Goal: Transaction & Acquisition: Book appointment/travel/reservation

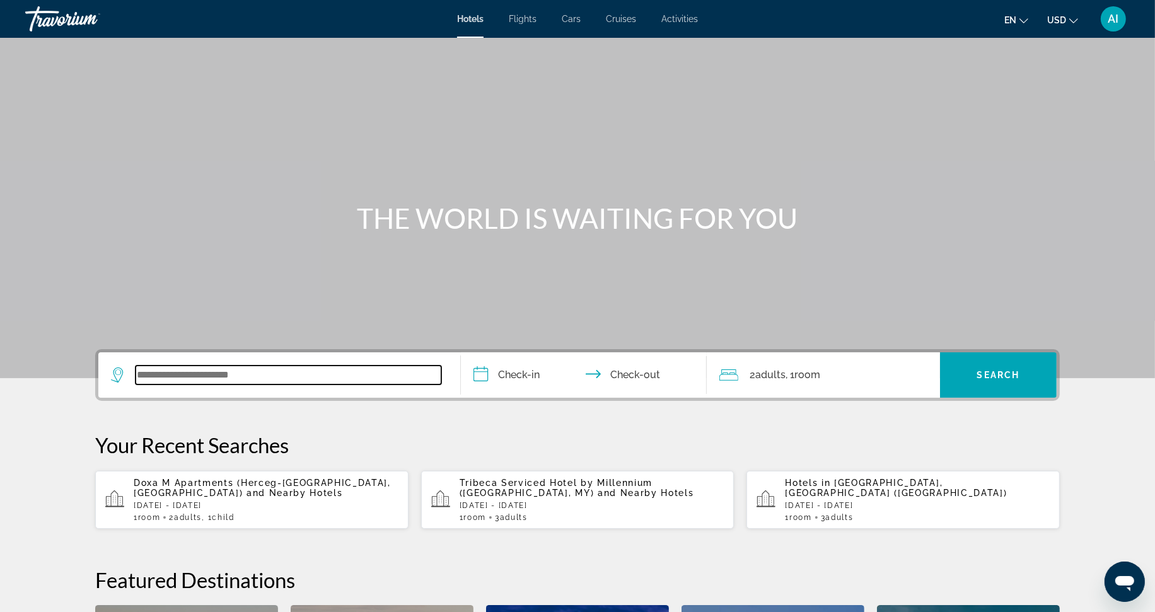
click at [165, 373] on input "Search widget" at bounding box center [289, 375] width 306 height 19
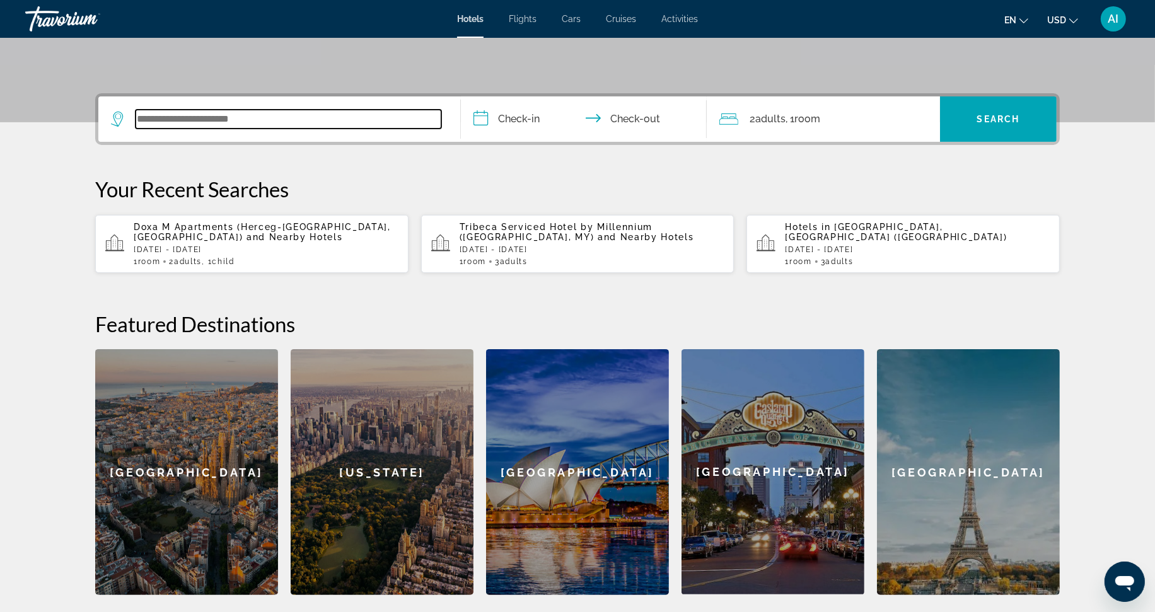
scroll to position [308, 0]
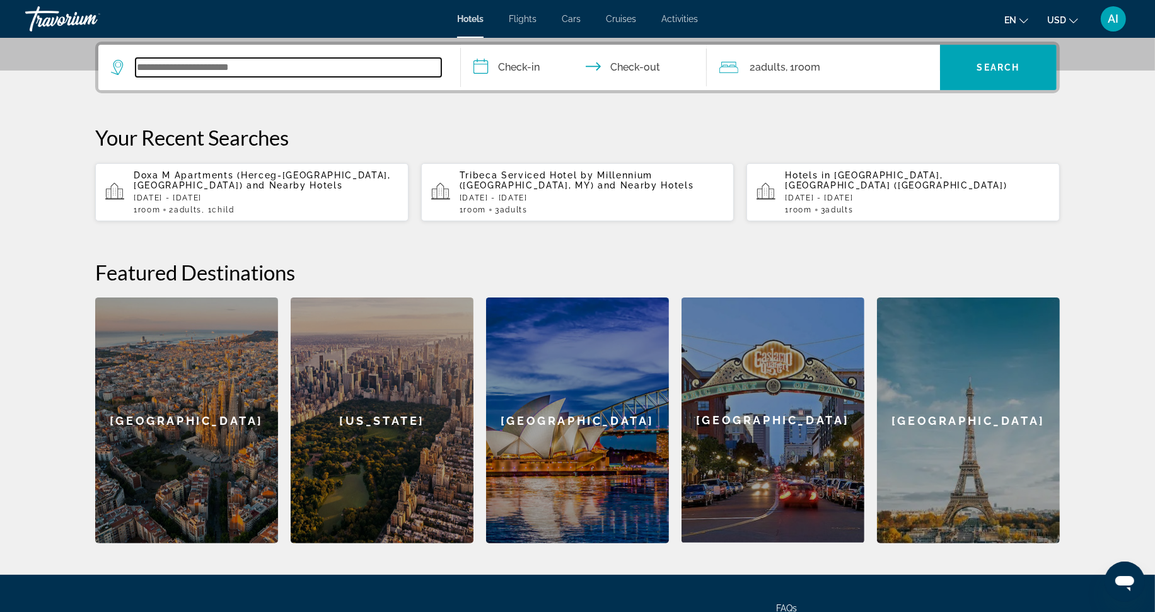
click at [145, 66] on input "Search widget" at bounding box center [289, 67] width 306 height 19
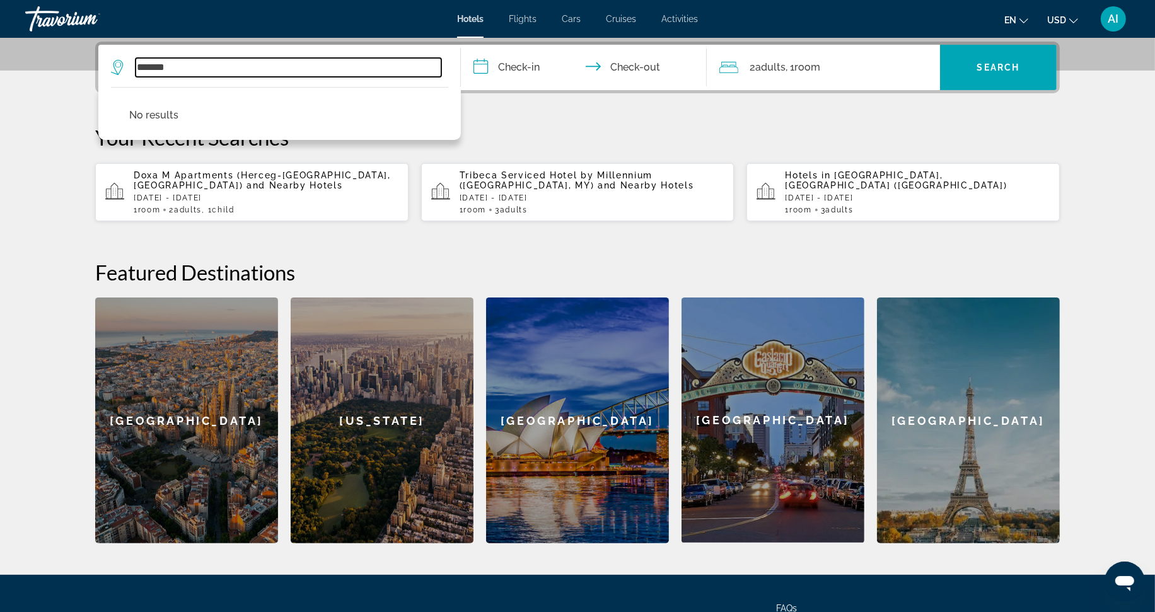
click at [192, 66] on input "*******" at bounding box center [289, 67] width 306 height 19
type input "*"
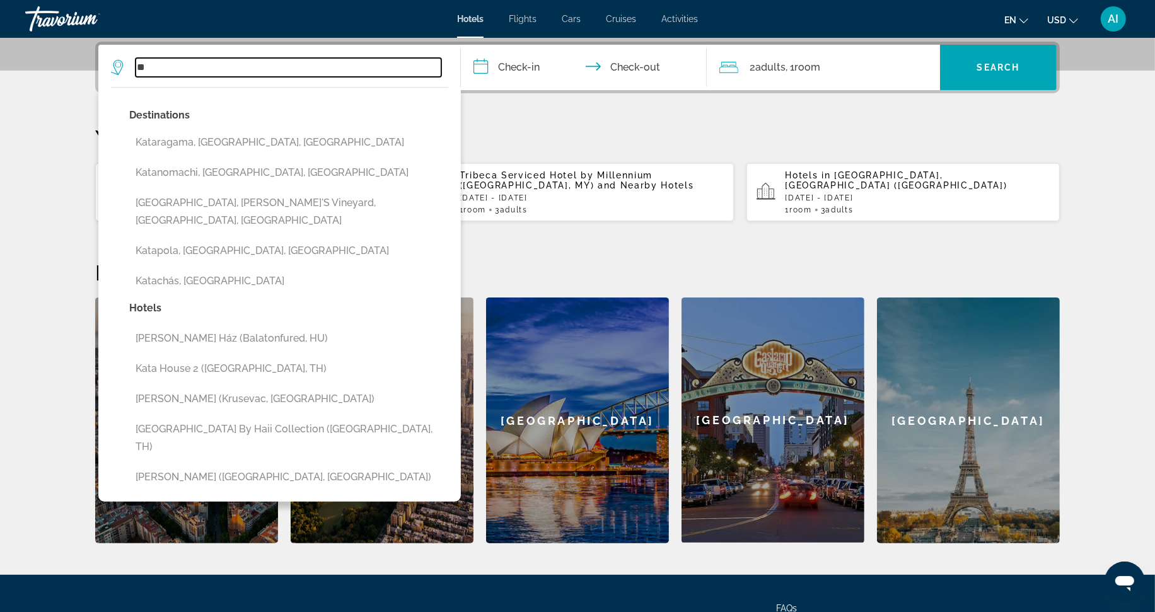
type input "*"
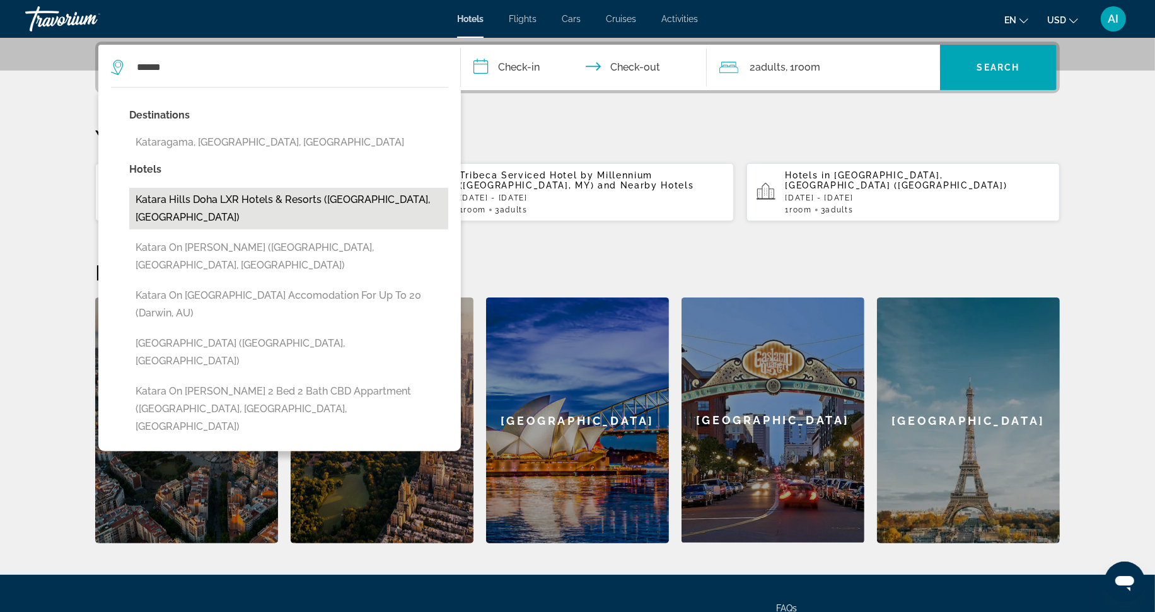
click at [247, 202] on button "Katara Hills Doha LXR Hotels & Resorts ([GEOGRAPHIC_DATA], [GEOGRAPHIC_DATA])" at bounding box center [288, 209] width 319 height 42
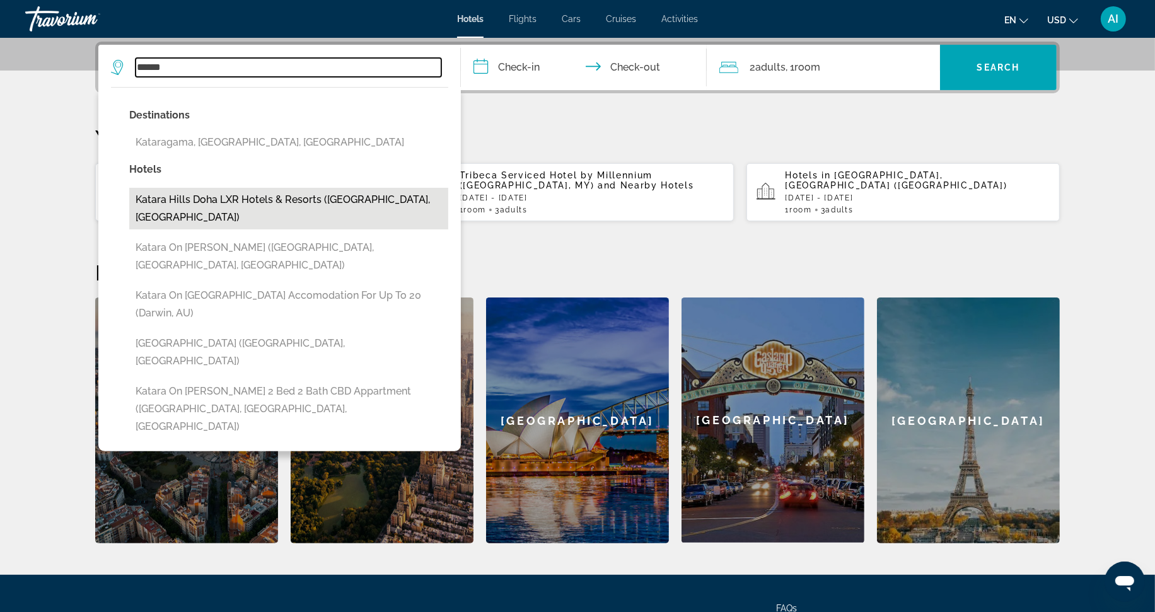
type input "**********"
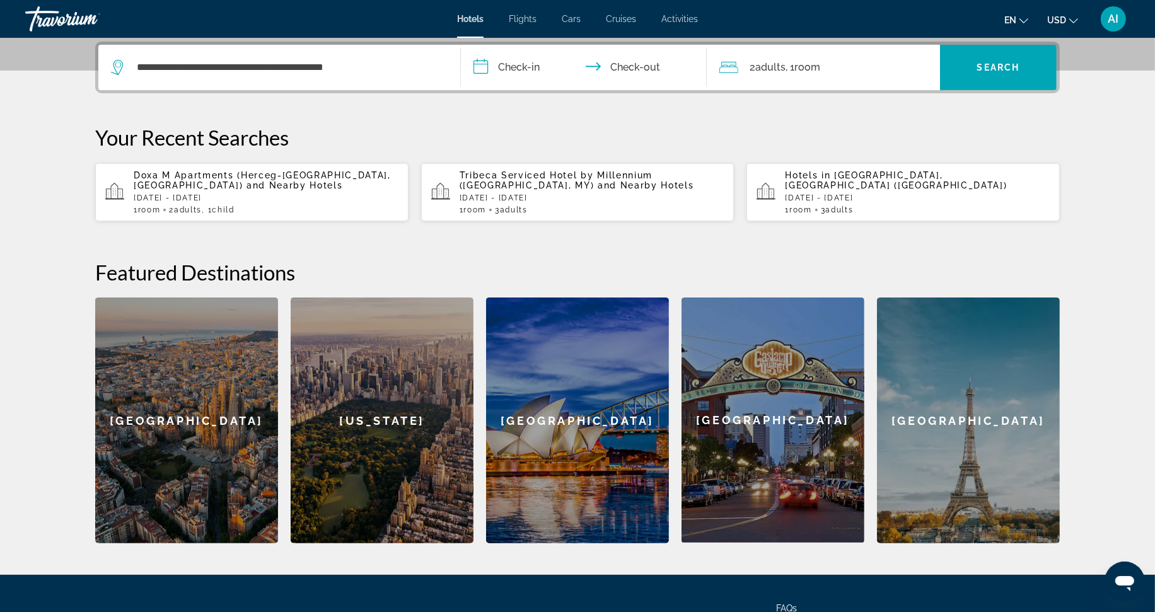
click at [481, 68] on input "**********" at bounding box center [586, 69] width 251 height 49
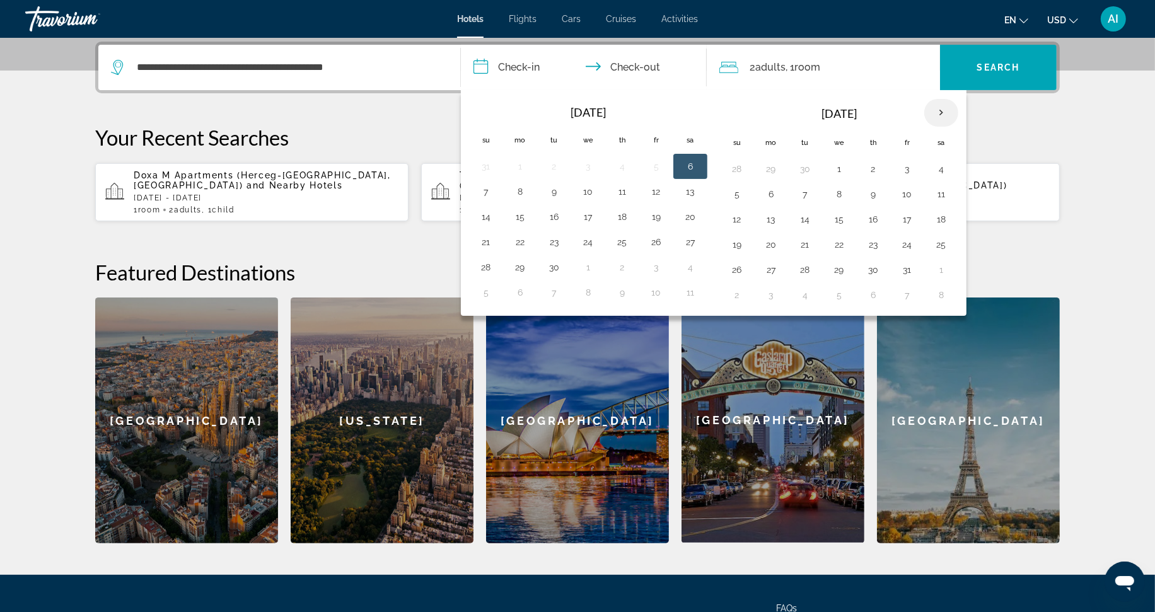
click at [946, 112] on th "Next month" at bounding box center [941, 113] width 34 height 28
click at [844, 217] on button "17" at bounding box center [839, 220] width 20 height 18
drag, startPoint x: 844, startPoint y: 217, endPoint x: 948, endPoint y: 219, distance: 104.1
click at [948, 219] on tr "14 15 16 17 18 19 20" at bounding box center [839, 219] width 238 height 25
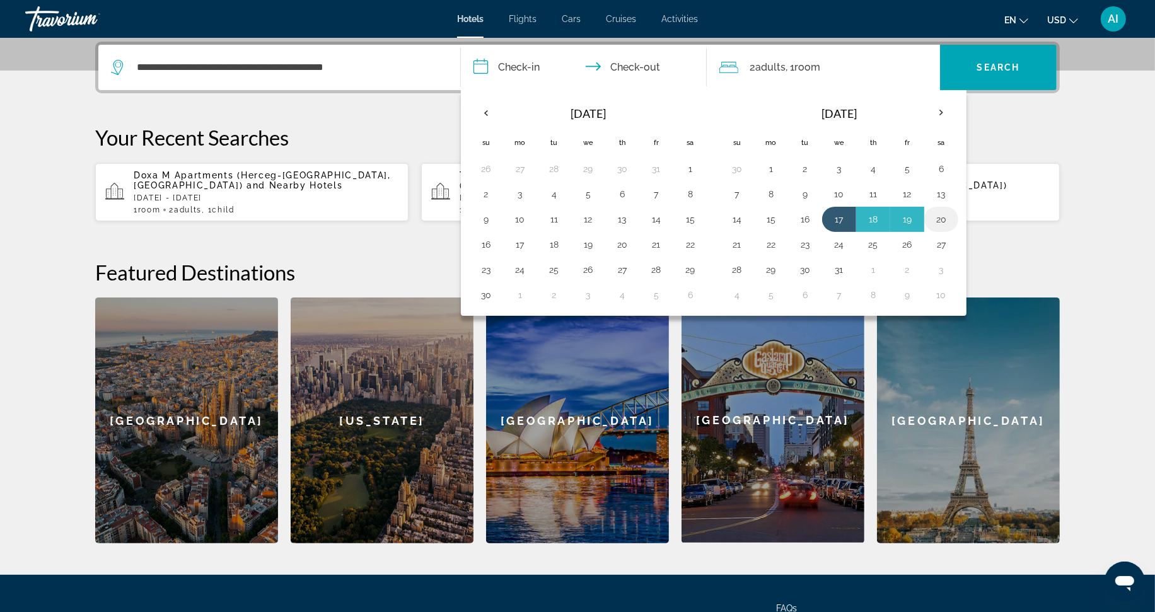
drag, startPoint x: 849, startPoint y: 218, endPoint x: 950, endPoint y: 221, distance: 101.6
click at [950, 221] on tr "14 15 16 17 18 19 20" at bounding box center [839, 219] width 238 height 25
click at [482, 63] on input "**********" at bounding box center [586, 69] width 251 height 49
click at [846, 224] on button "17" at bounding box center [839, 220] width 20 height 18
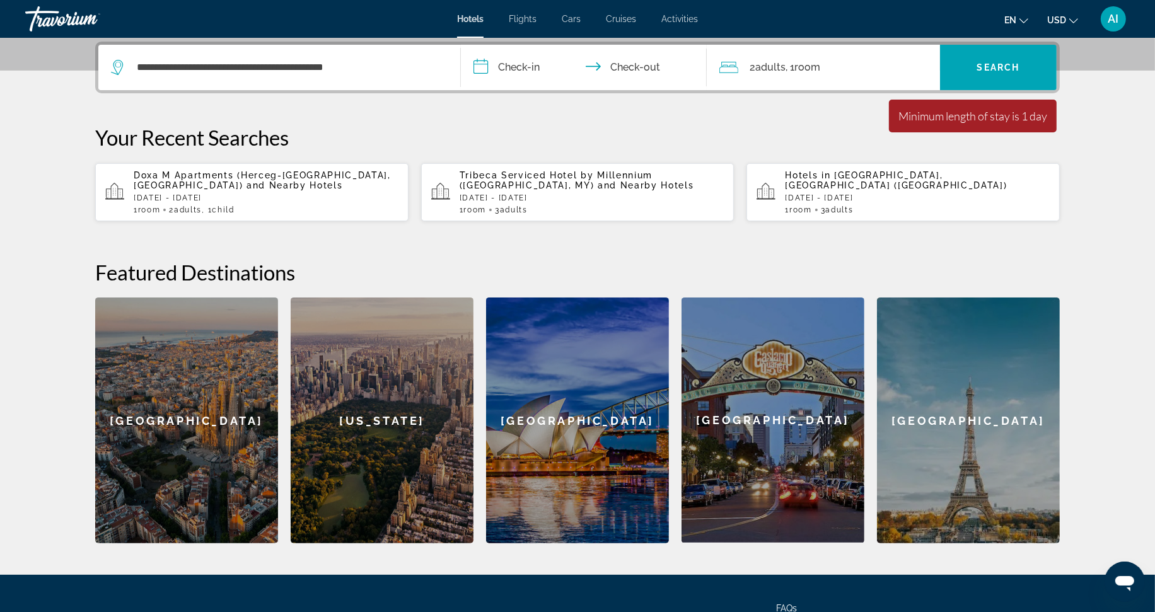
click at [663, 66] on input "**********" at bounding box center [586, 69] width 251 height 49
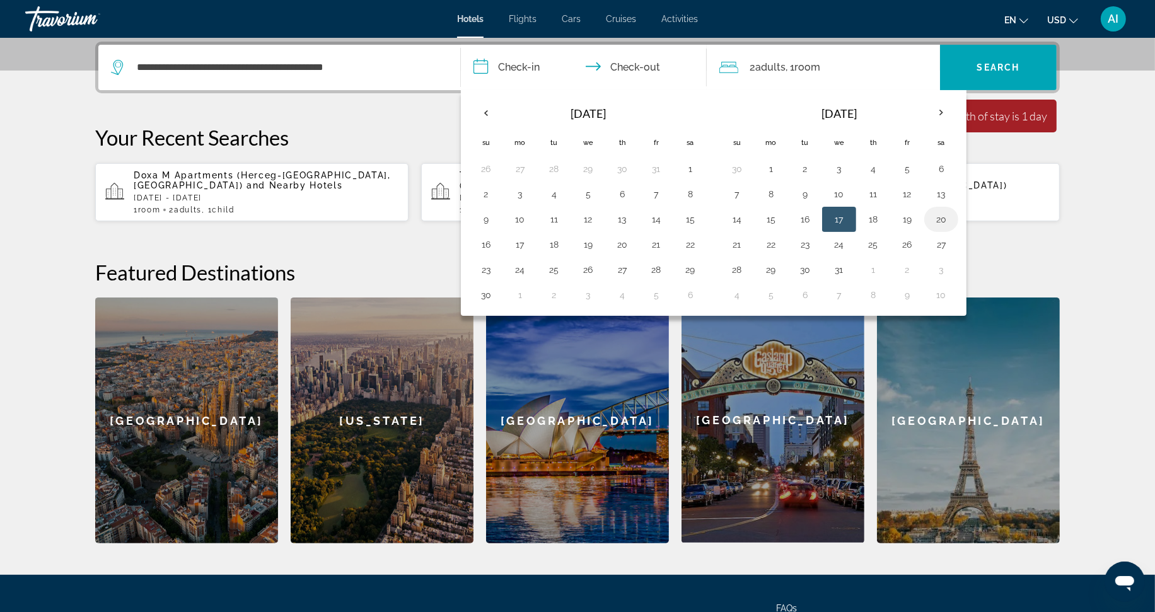
click at [941, 221] on button "20" at bounding box center [941, 220] width 20 height 18
click at [817, 66] on span "Room" at bounding box center [807, 67] width 26 height 12
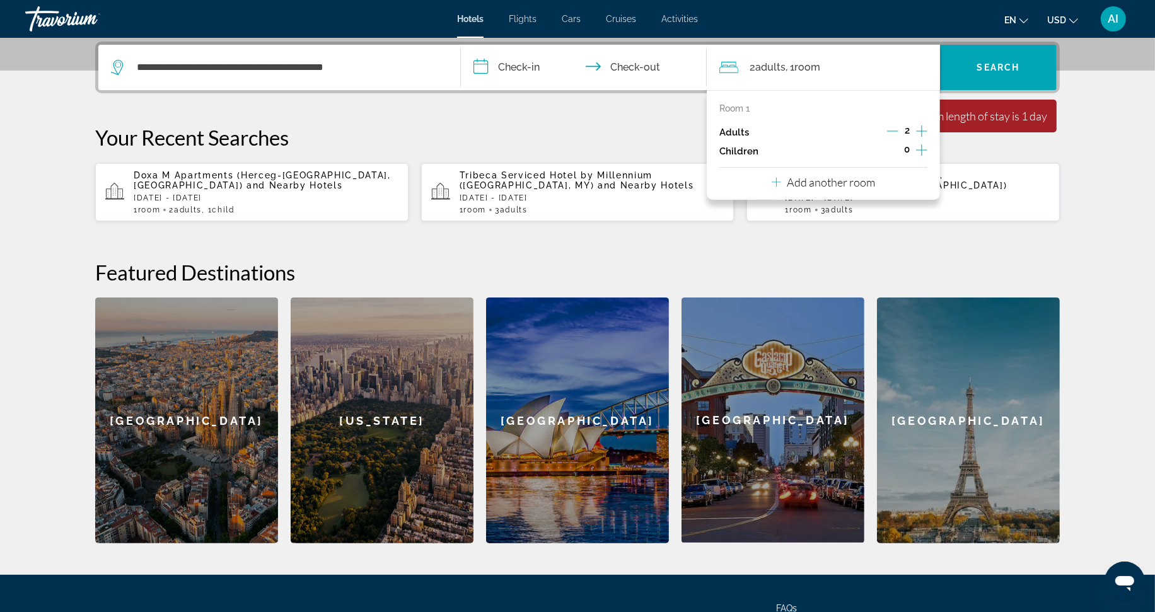
click at [921, 149] on icon "Increment children" at bounding box center [921, 149] width 11 height 15
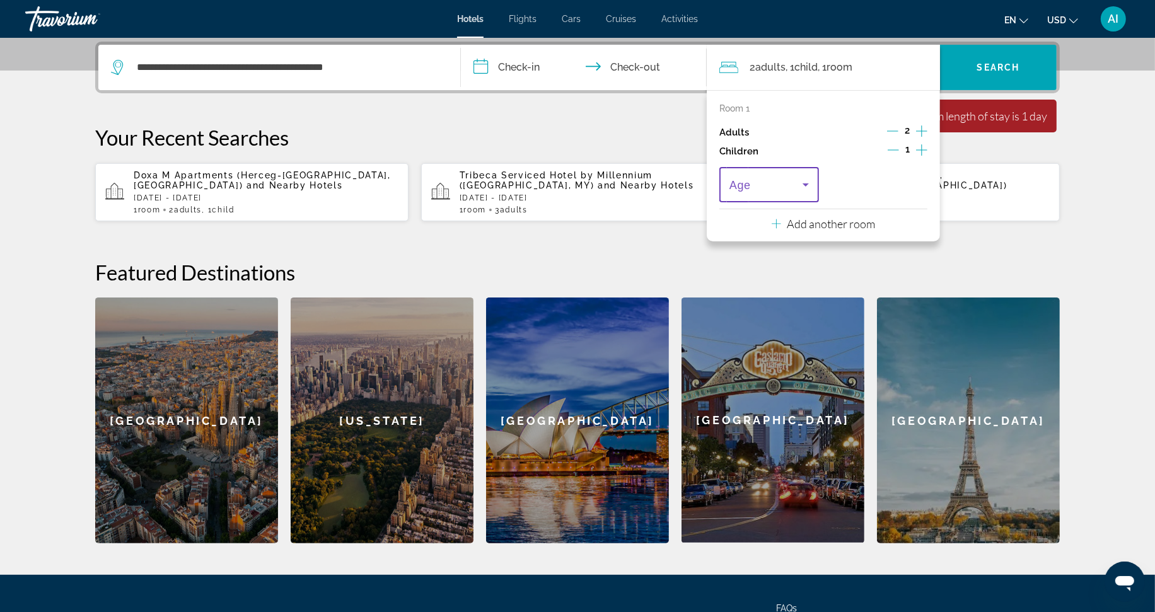
click at [802, 182] on icon "Travelers: 2 adults, 1 child" at bounding box center [805, 184] width 15 height 15
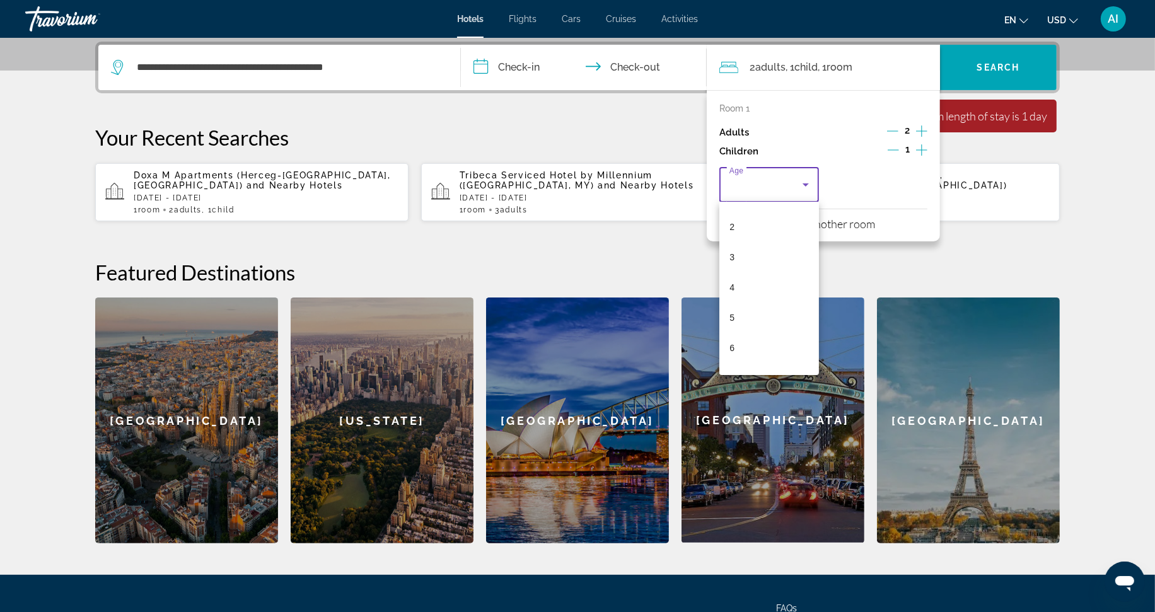
scroll to position [84, 0]
click at [773, 345] on mat-option "7" at bounding box center [769, 350] width 100 height 30
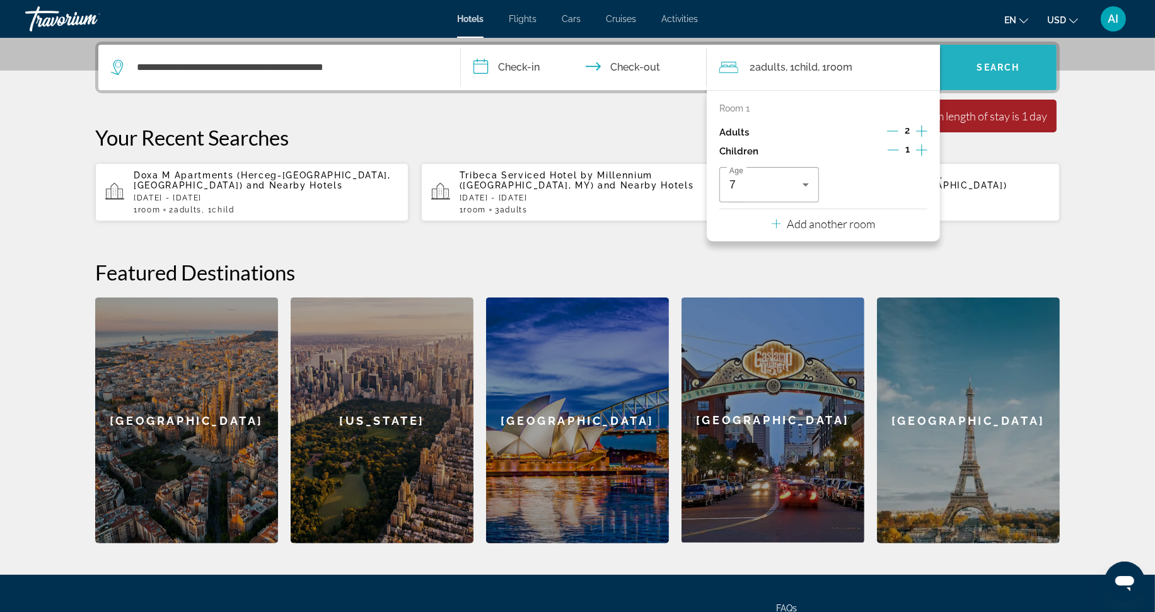
click at [999, 62] on span "Search" at bounding box center [998, 67] width 43 height 10
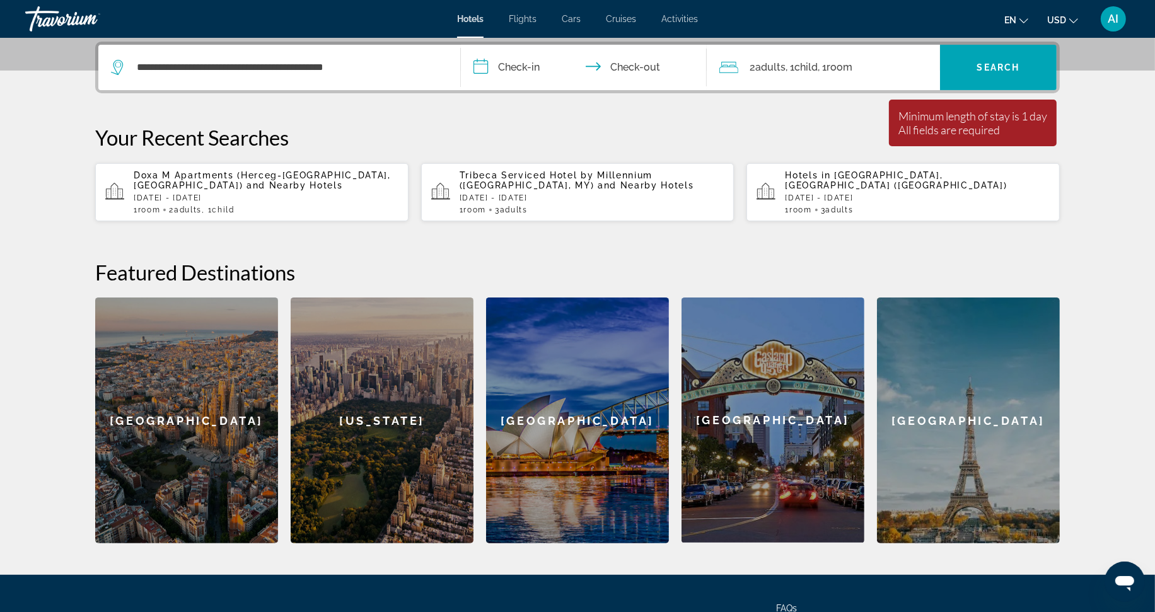
click at [474, 61] on input "**********" at bounding box center [586, 69] width 251 height 49
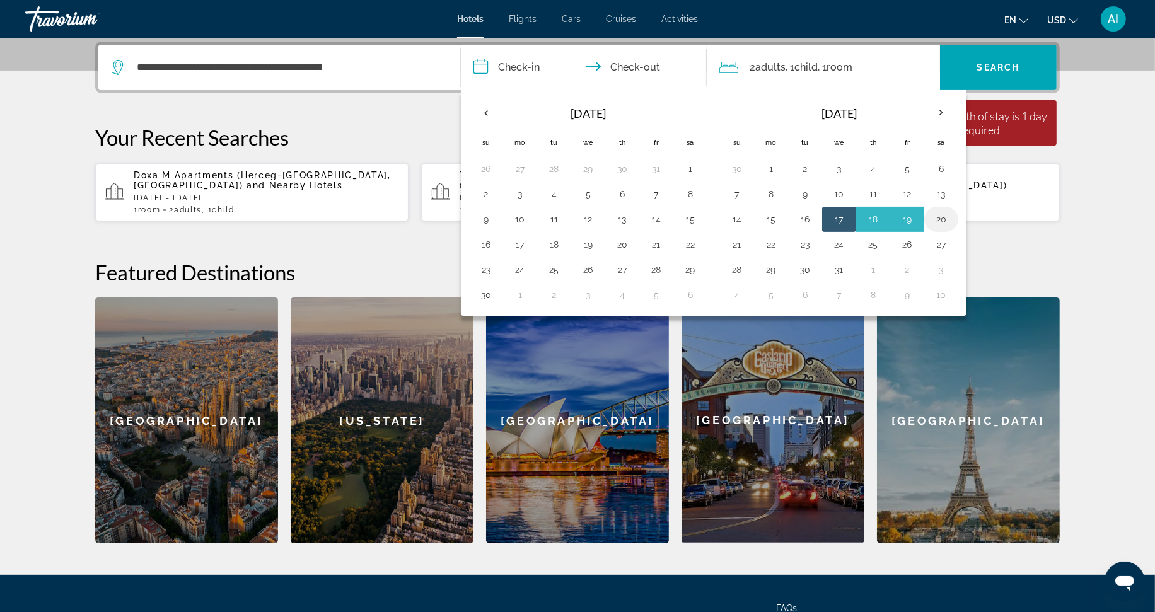
drag, startPoint x: 842, startPoint y: 221, endPoint x: 944, endPoint y: 221, distance: 102.1
click at [944, 221] on tr "14 15 16 17 18 19 20" at bounding box center [839, 219] width 238 height 25
drag, startPoint x: 853, startPoint y: 216, endPoint x: 871, endPoint y: 212, distance: 18.2
click at [871, 212] on tr "14 15 16 17 18 19 20" at bounding box center [839, 219] width 238 height 25
click at [840, 221] on button "17" at bounding box center [839, 220] width 20 height 18
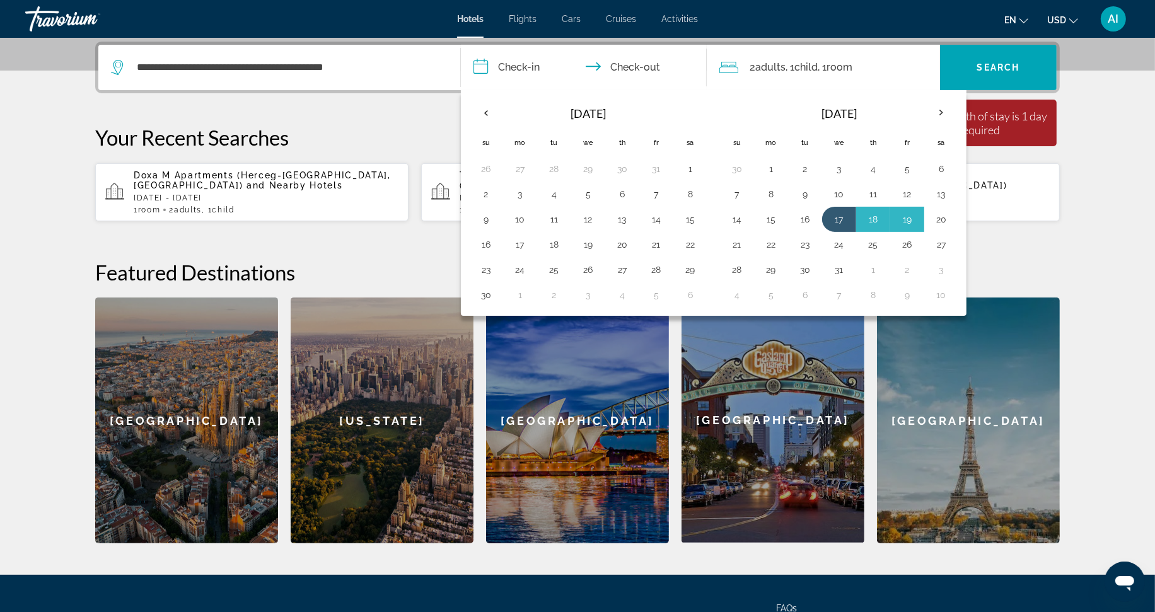
drag, startPoint x: 859, startPoint y: 215, endPoint x: 979, endPoint y: 218, distance: 120.5
click at [979, 218] on div "**********" at bounding box center [577, 293] width 1015 height 502
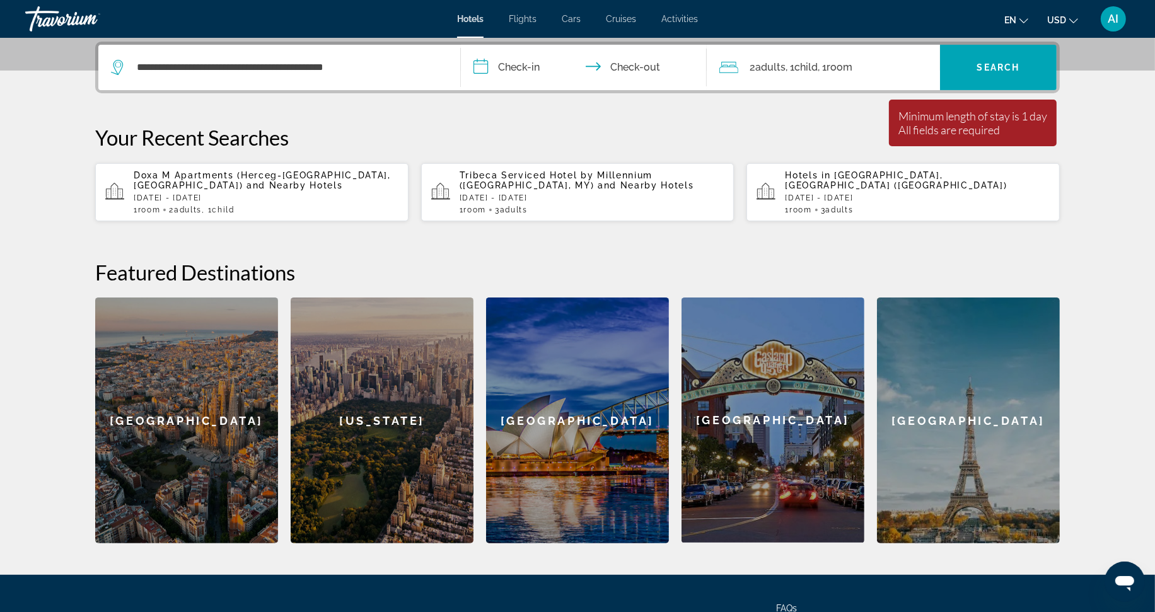
click at [871, 106] on div "**********" at bounding box center [577, 293] width 1015 height 502
click at [471, 61] on input "**********" at bounding box center [586, 69] width 251 height 49
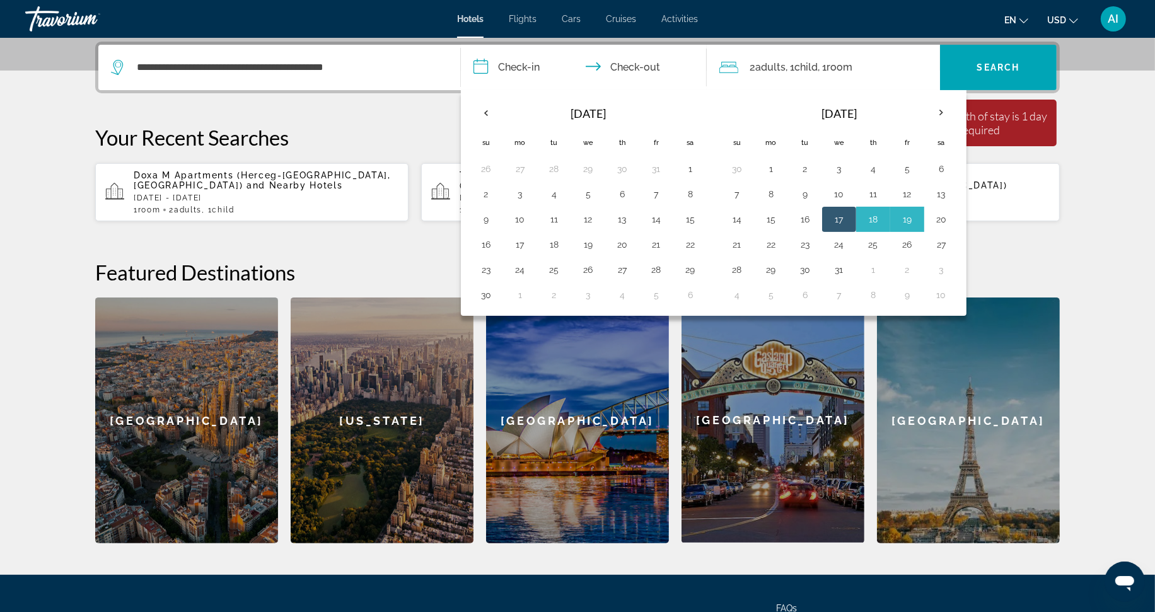
click at [1100, 185] on section "**********" at bounding box center [577, 117] width 1155 height 851
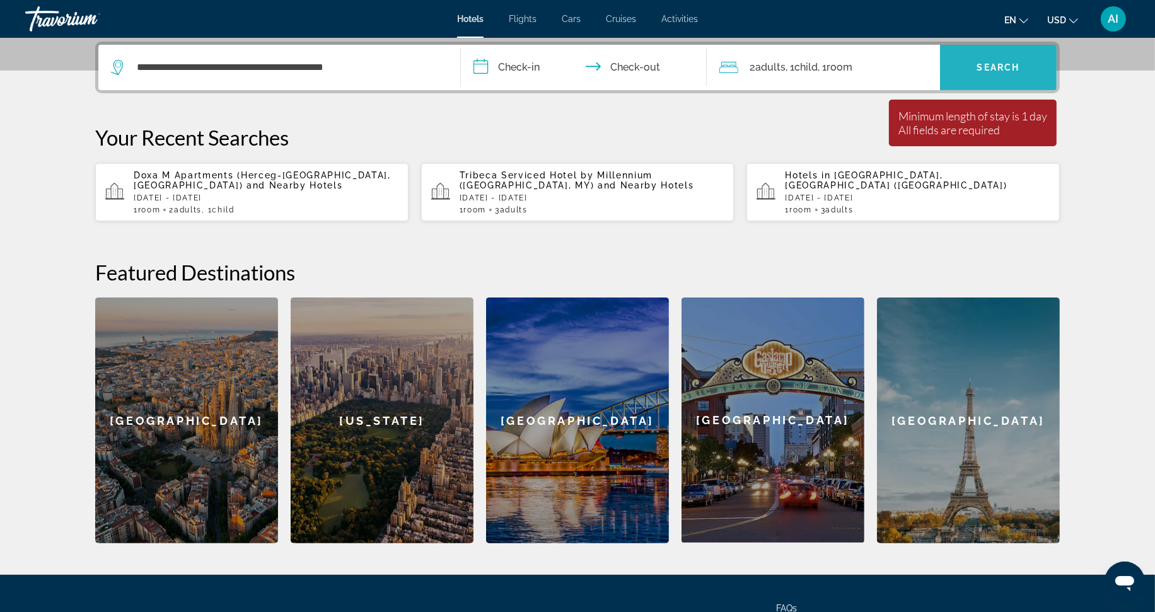
click at [1005, 64] on span "Search" at bounding box center [998, 67] width 43 height 10
click at [842, 125] on p "Your Recent Searches" at bounding box center [577, 137] width 965 height 25
click at [479, 67] on input "**********" at bounding box center [586, 69] width 251 height 49
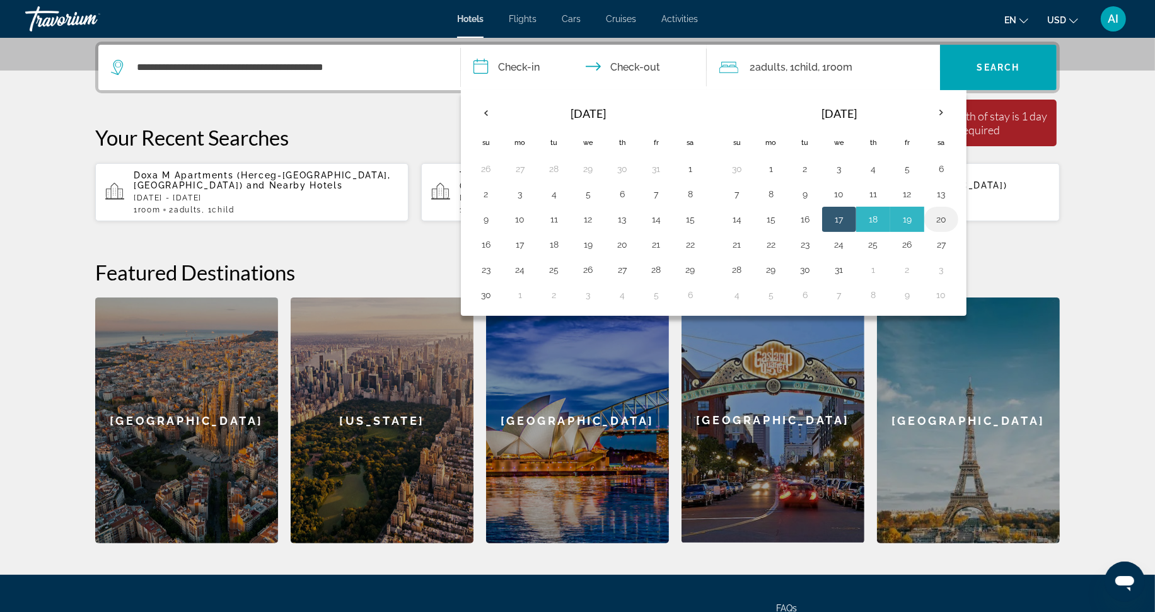
drag, startPoint x: 840, startPoint y: 217, endPoint x: 948, endPoint y: 216, distance: 107.2
click at [947, 216] on tr "14 15 16 17 18 19 20" at bounding box center [839, 219] width 238 height 25
click at [948, 216] on button "20" at bounding box center [941, 220] width 20 height 18
click at [840, 219] on button "17" at bounding box center [839, 220] width 20 height 18
type input "**********"
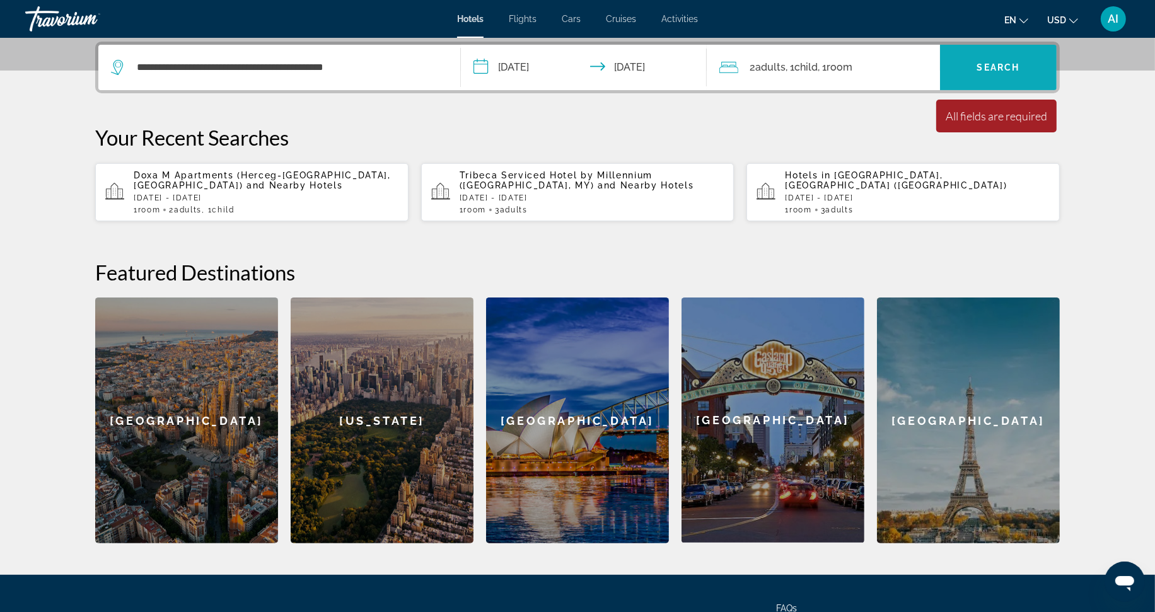
click at [1006, 62] on span "Search" at bounding box center [998, 67] width 43 height 10
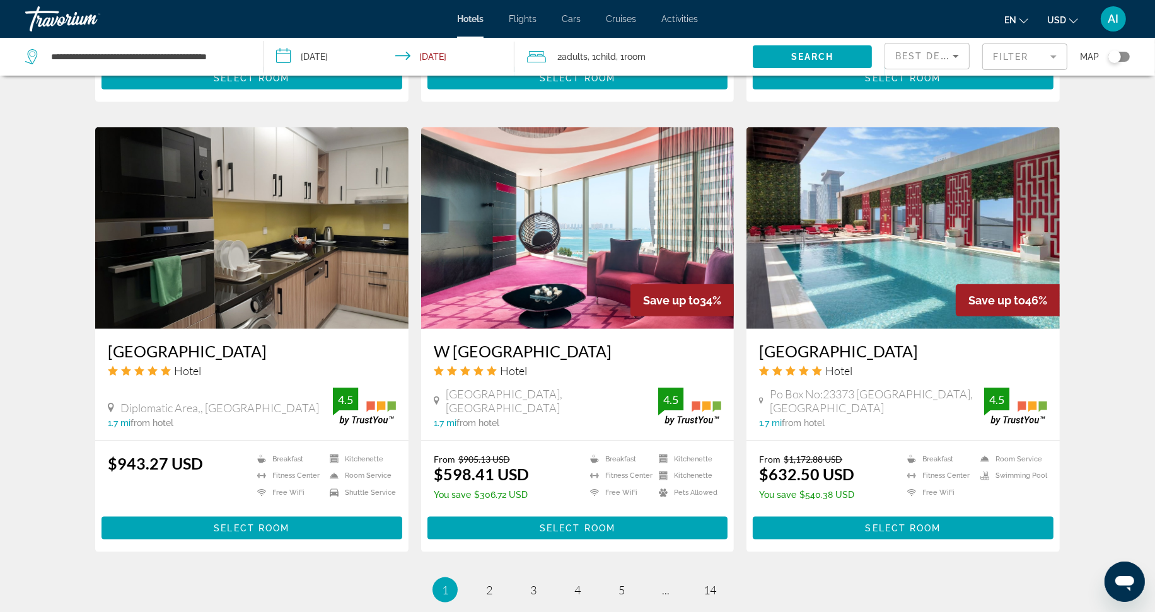
scroll to position [1471, 0]
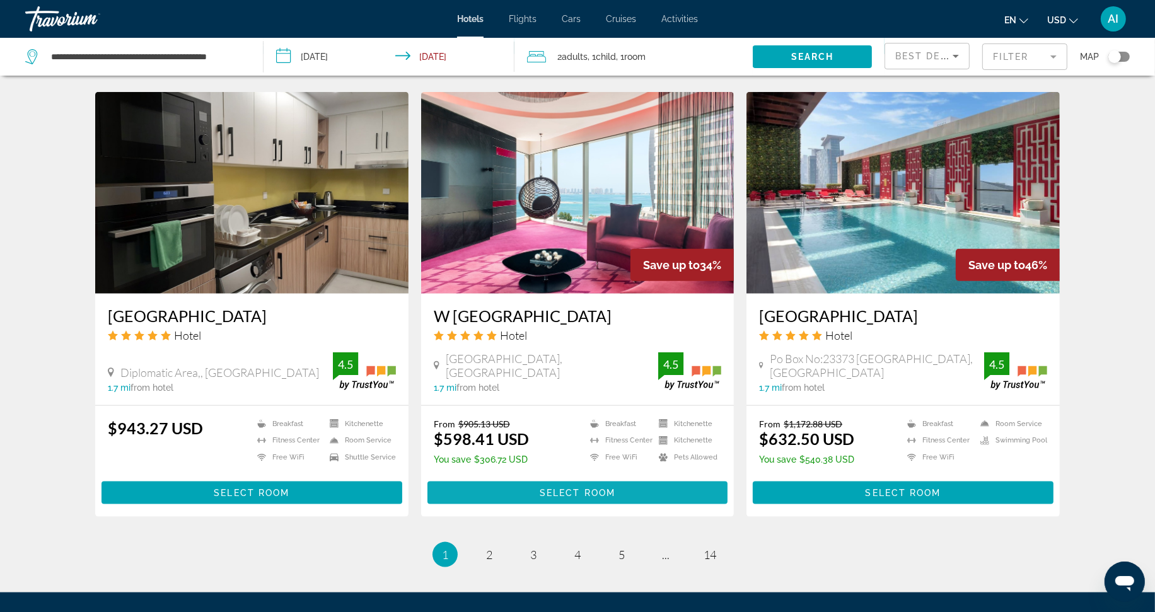
click at [587, 488] on span "Select Room" at bounding box center [578, 493] width 76 height 10
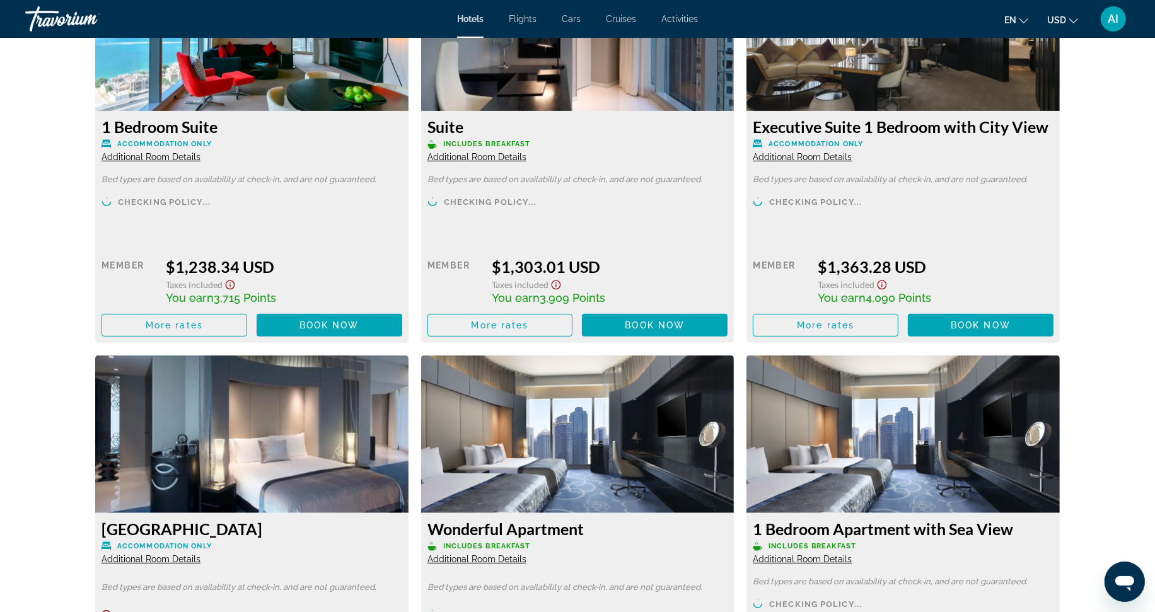
scroll to position [5609, 0]
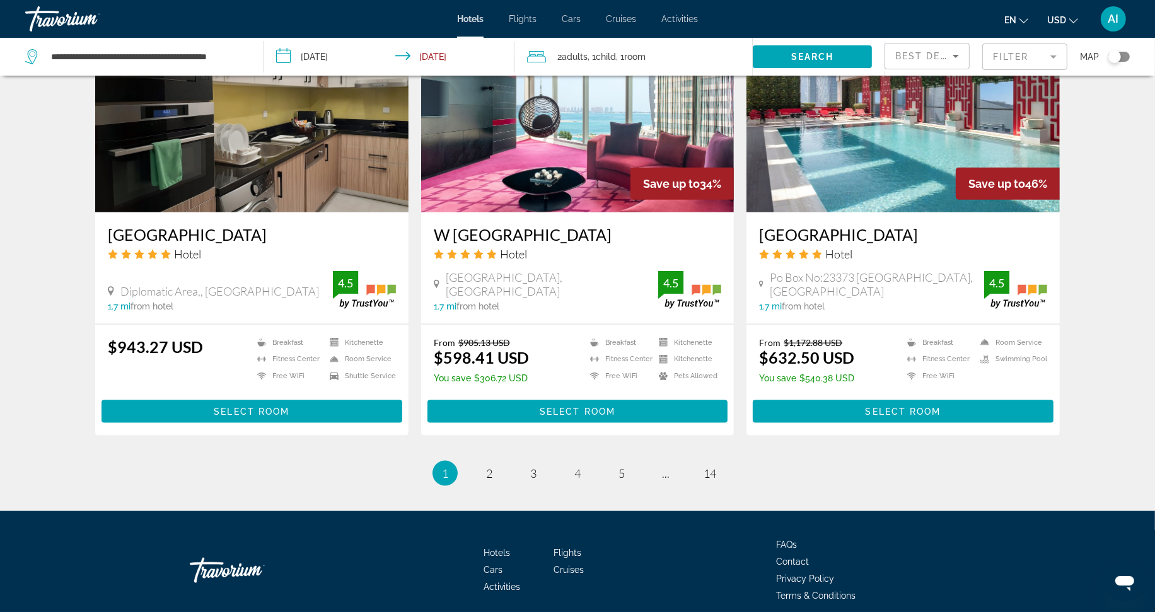
scroll to position [1555, 0]
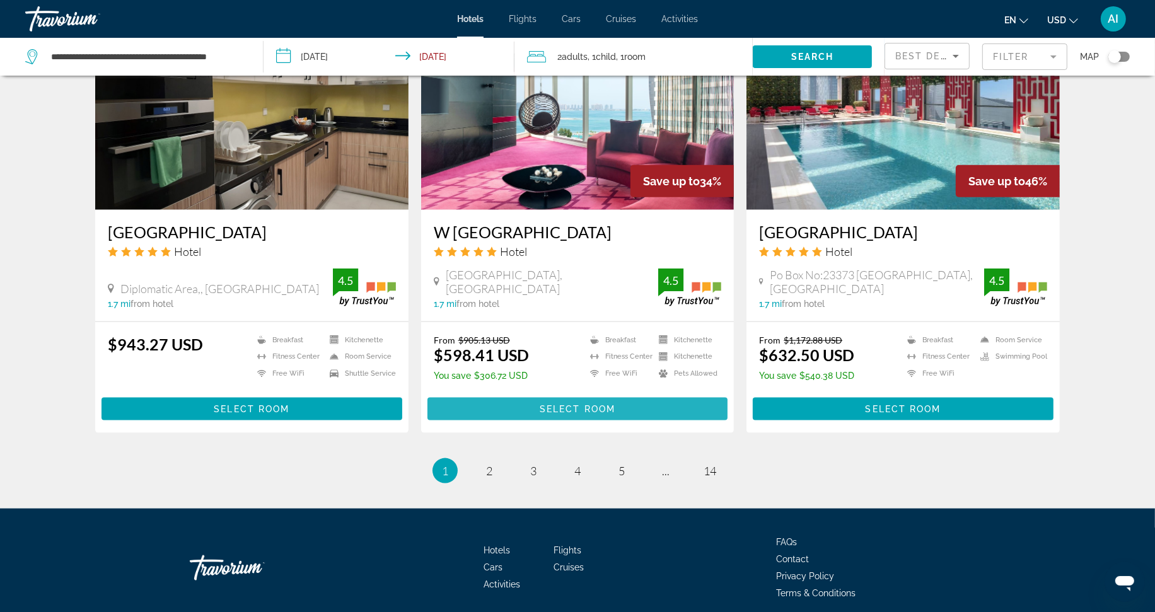
click at [581, 404] on span "Select Room" at bounding box center [578, 409] width 76 height 10
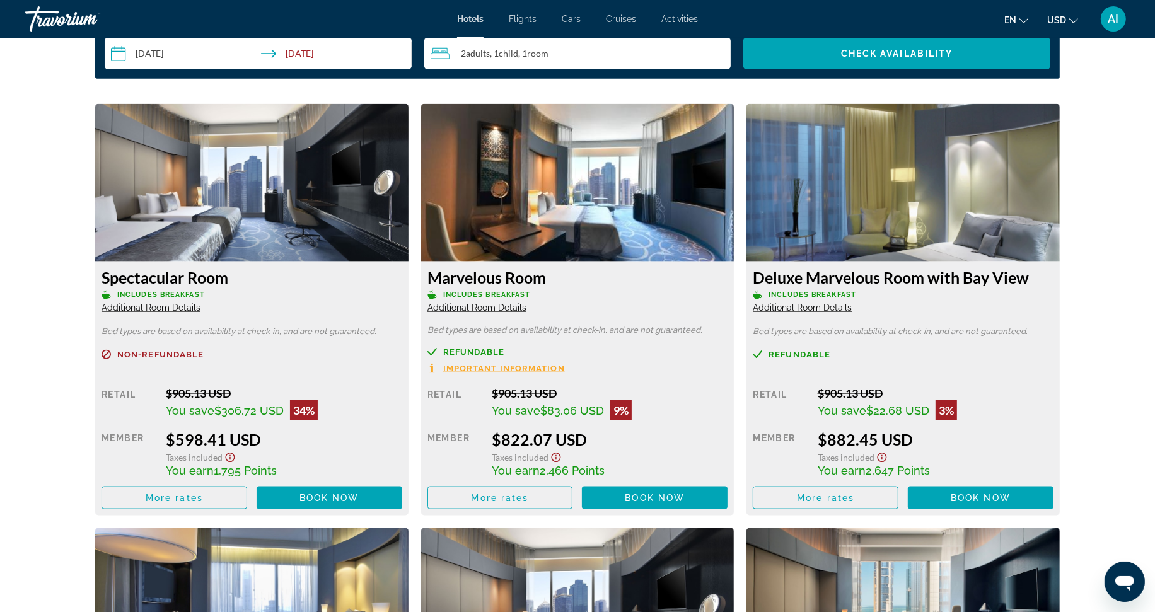
scroll to position [1611, 0]
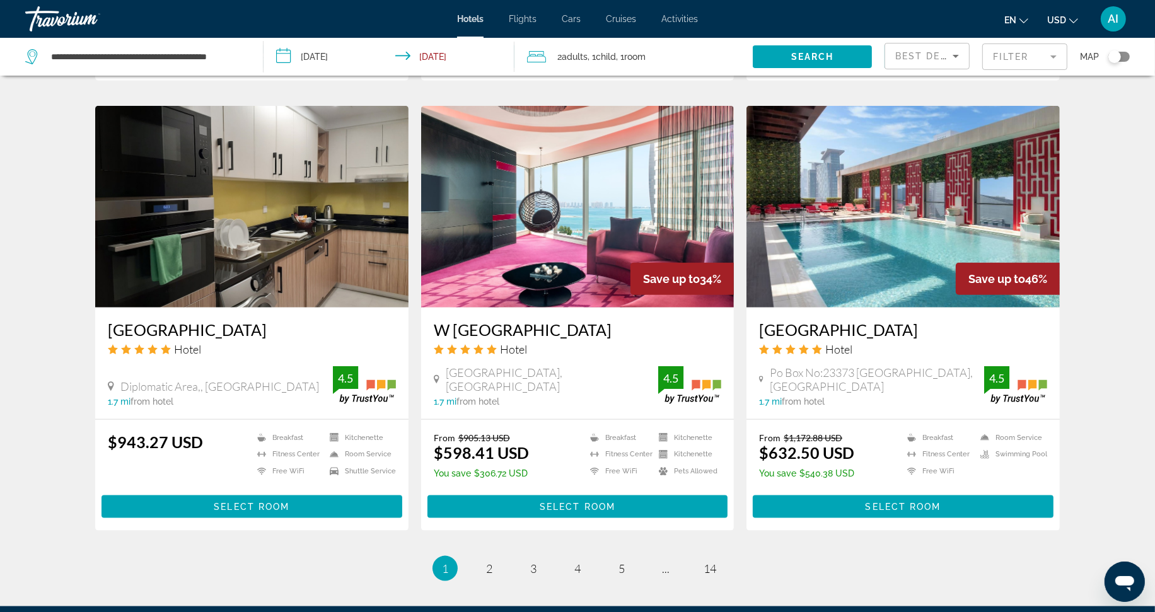
scroll to position [1555, 0]
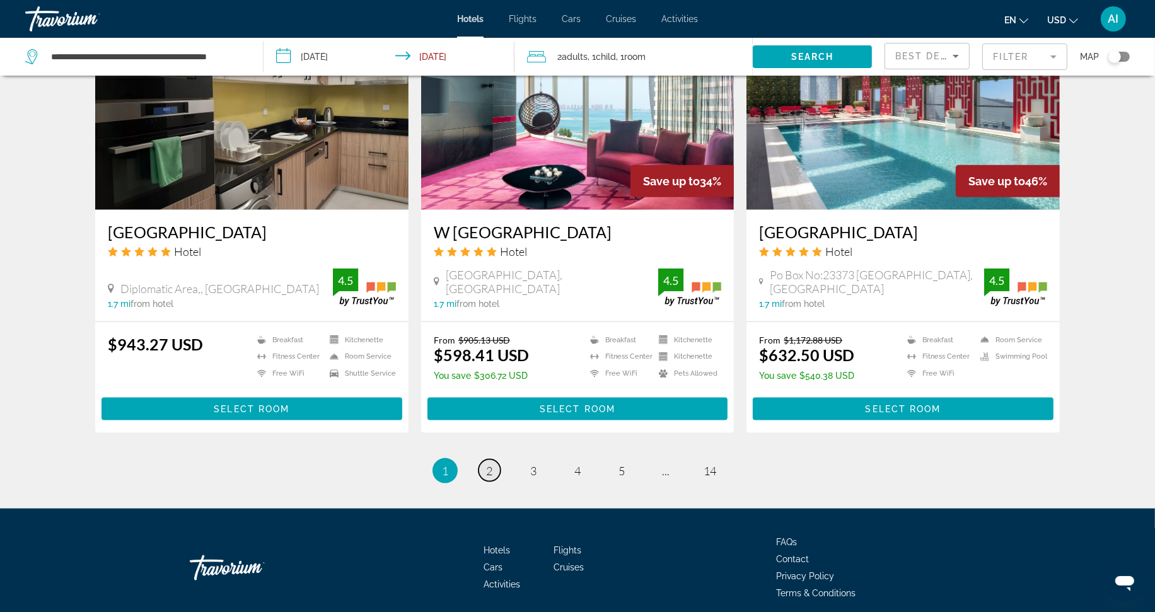
click at [492, 464] on span "2" at bounding box center [489, 471] width 6 height 14
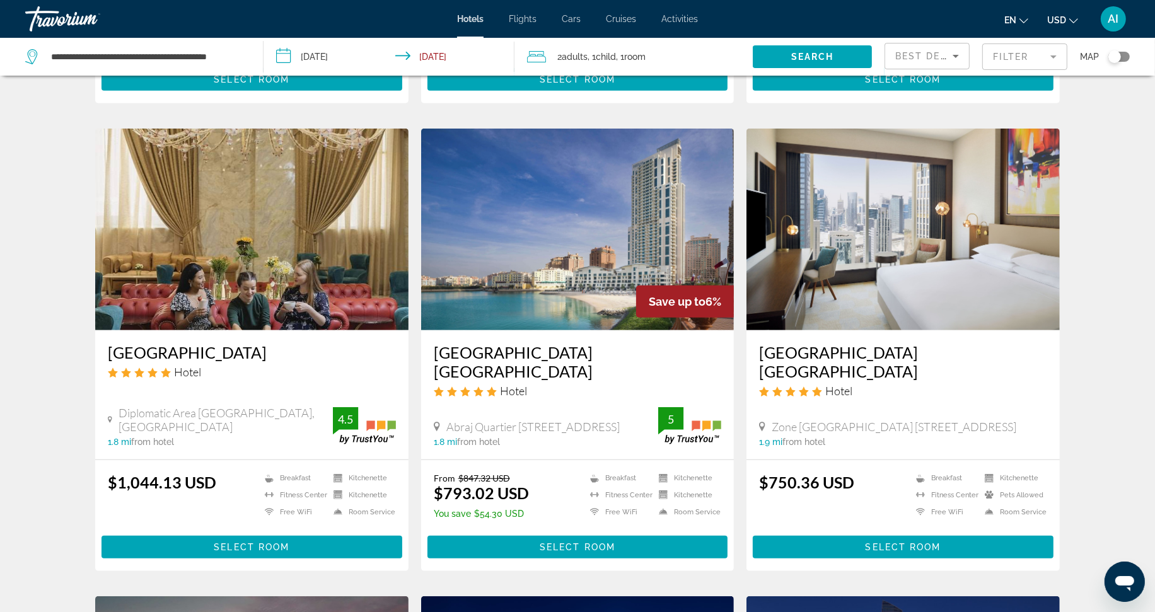
scroll to position [980, 0]
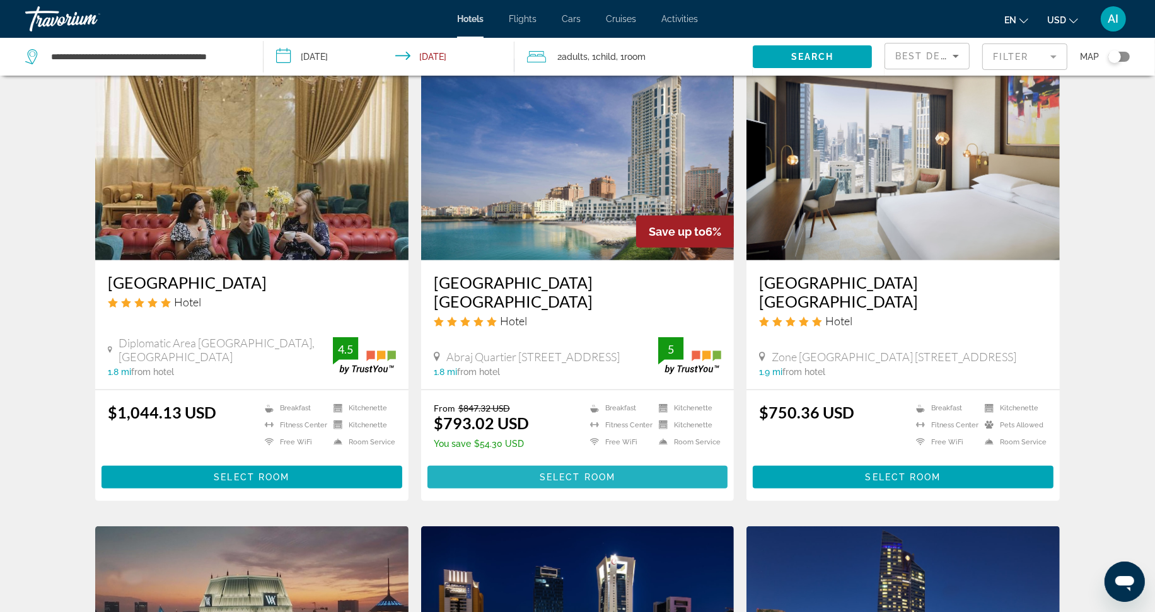
click at [569, 462] on span "Main content" at bounding box center [577, 477] width 301 height 30
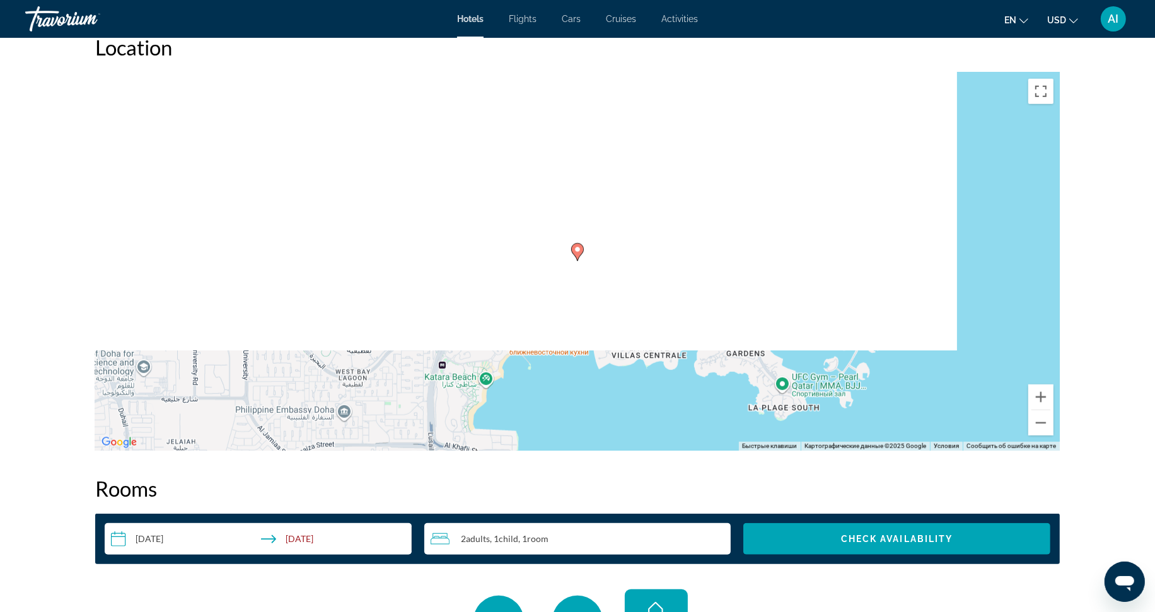
scroll to position [1130, 0]
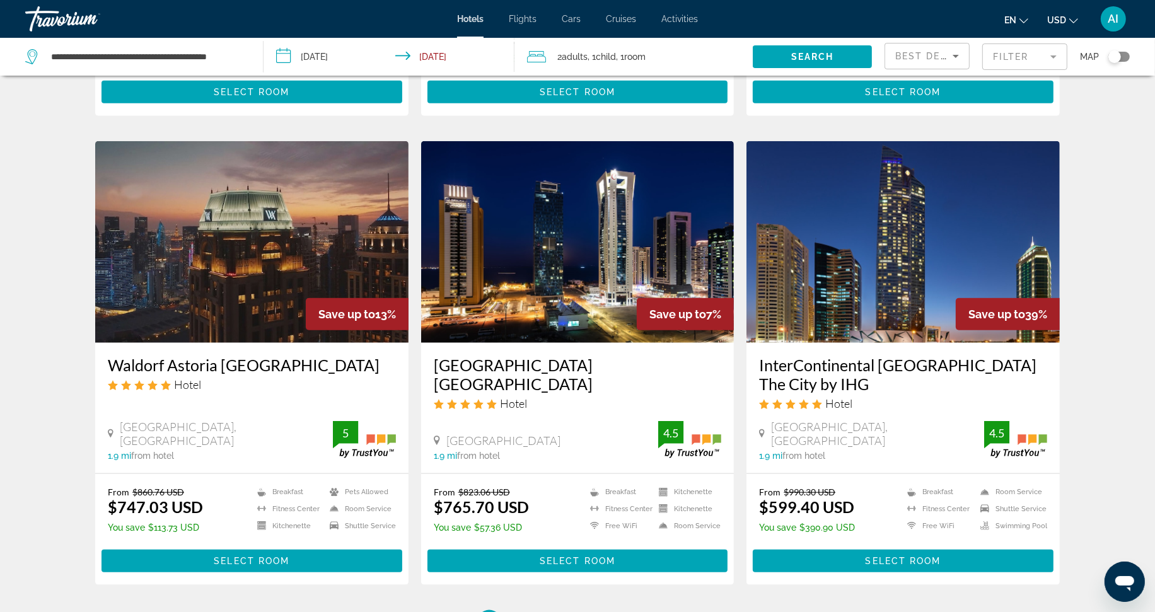
scroll to position [1401, 0]
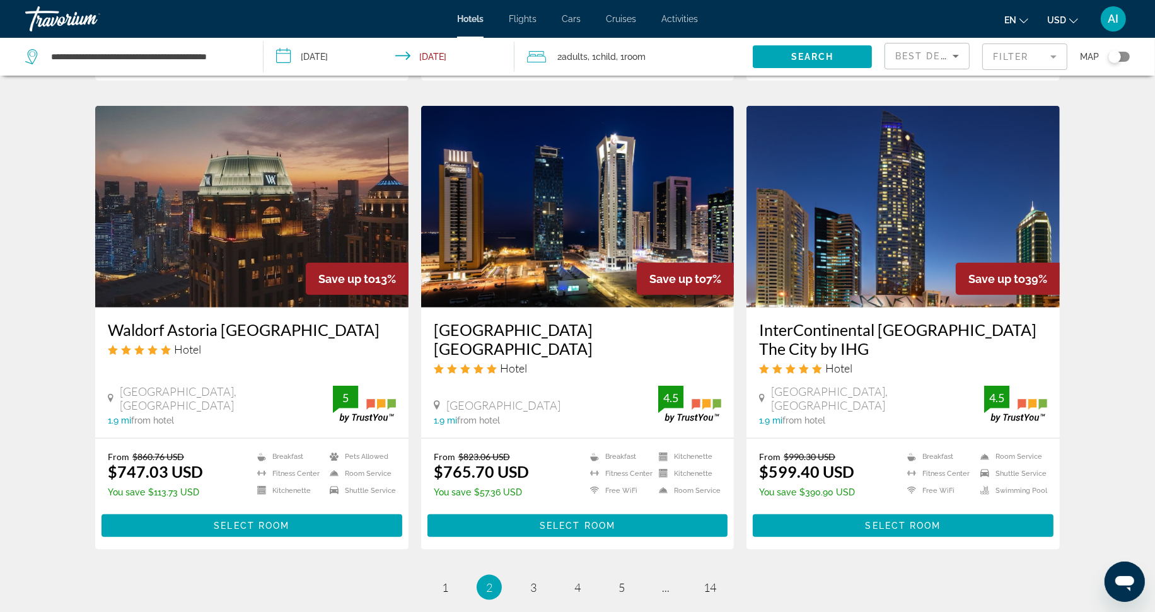
click at [823, 320] on h3 "InterContinental [GEOGRAPHIC_DATA] The City by IHG" at bounding box center [903, 339] width 288 height 38
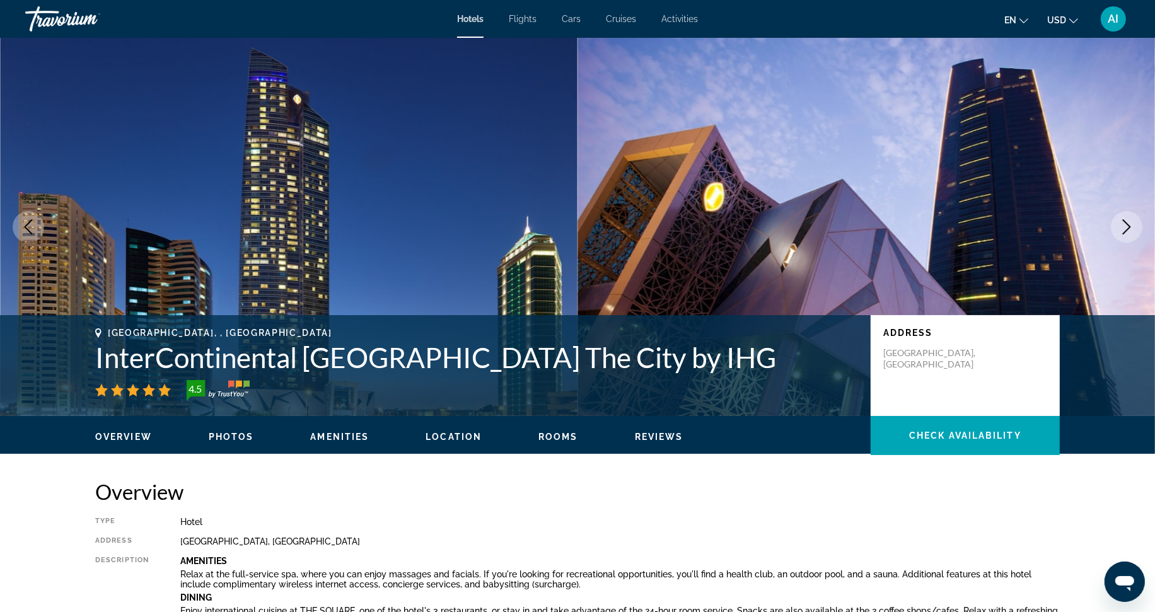
scroll to position [70, 0]
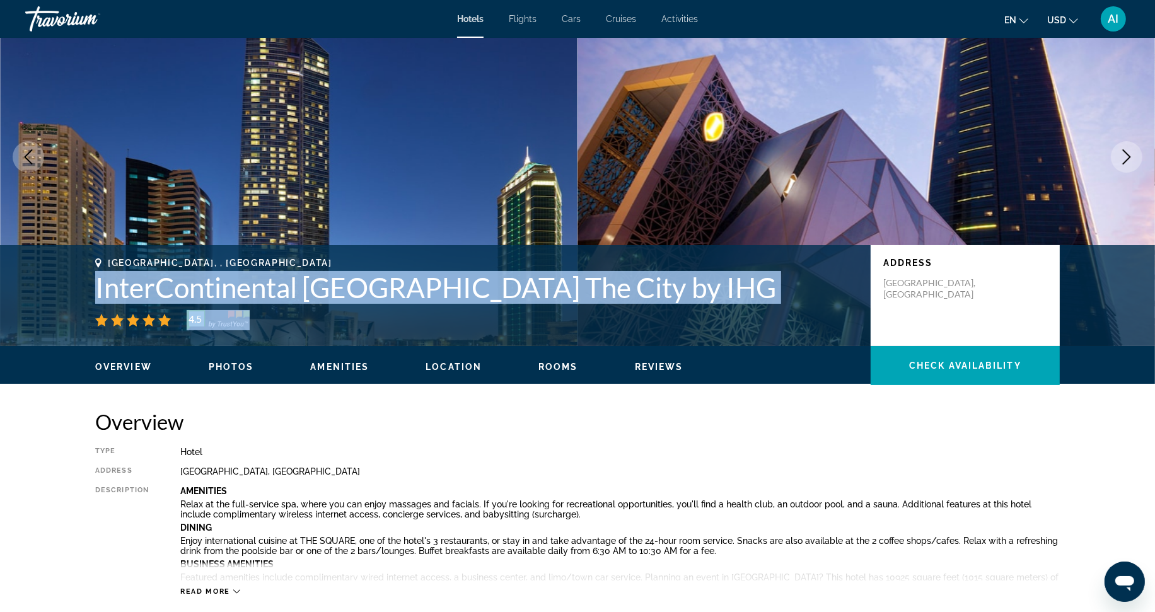
drag, startPoint x: 91, startPoint y: 289, endPoint x: 492, endPoint y: 312, distance: 401.7
click at [492, 312] on div "[GEOGRAPHIC_DATA], , Qatar InterContinental [GEOGRAPHIC_DATA] The City by IHG 4…" at bounding box center [577, 296] width 1015 height 76
click at [362, 287] on h1 "InterContinental [GEOGRAPHIC_DATA] The City by IHG" at bounding box center [476, 287] width 763 height 33
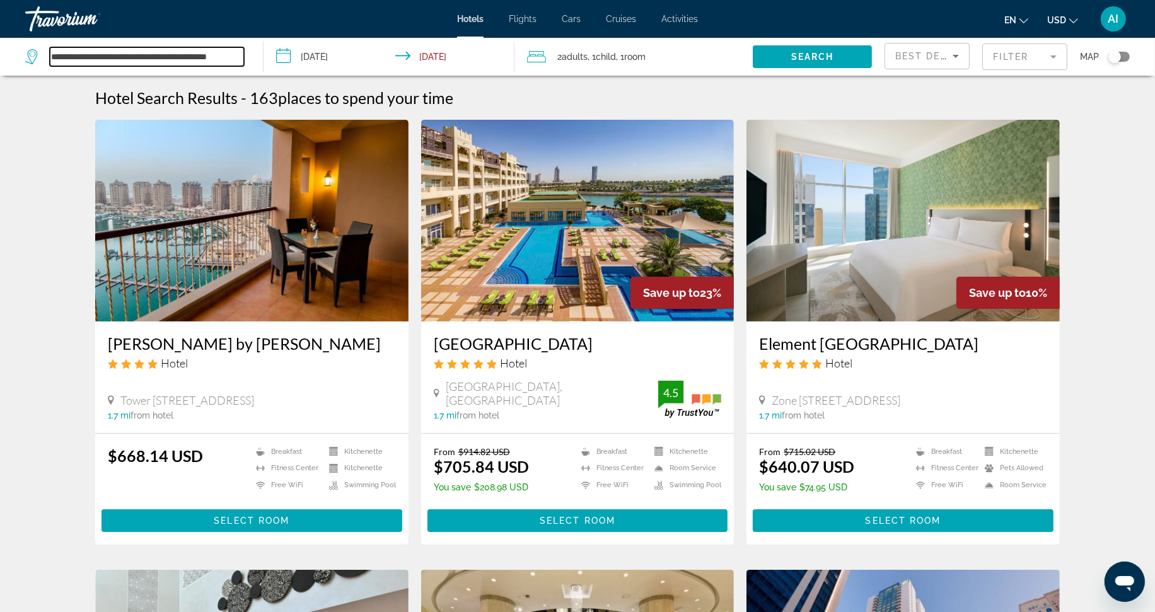
drag, startPoint x: 207, startPoint y: 54, endPoint x: 54, endPoint y: 59, distance: 153.3
click at [54, 59] on input "**********" at bounding box center [147, 56] width 194 height 19
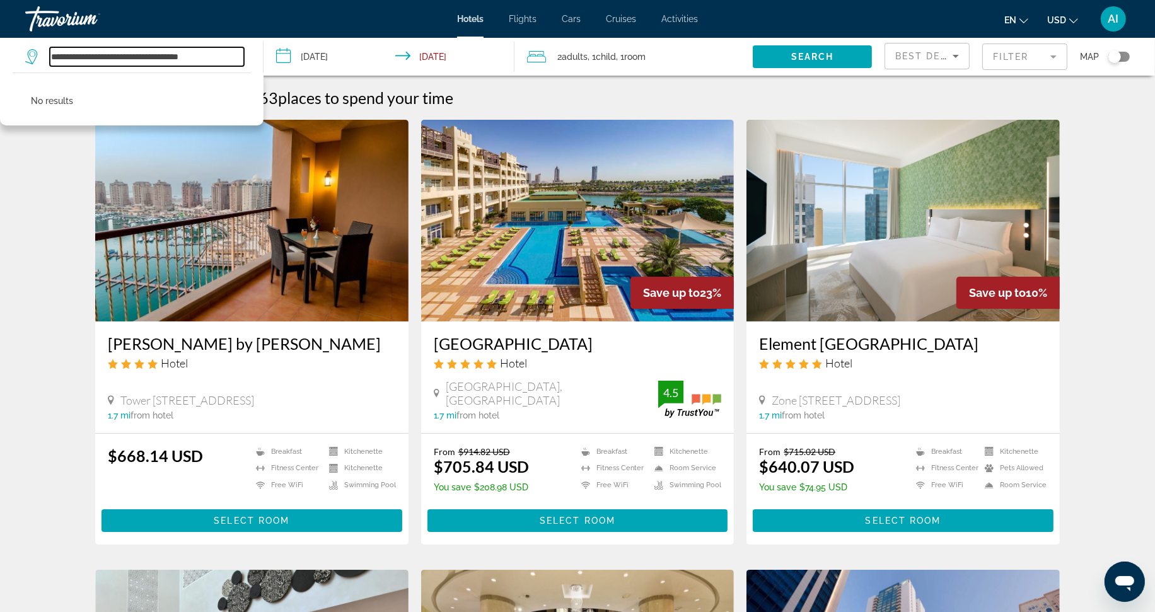
click at [179, 52] on input "**********" at bounding box center [147, 56] width 194 height 19
type input "**********"
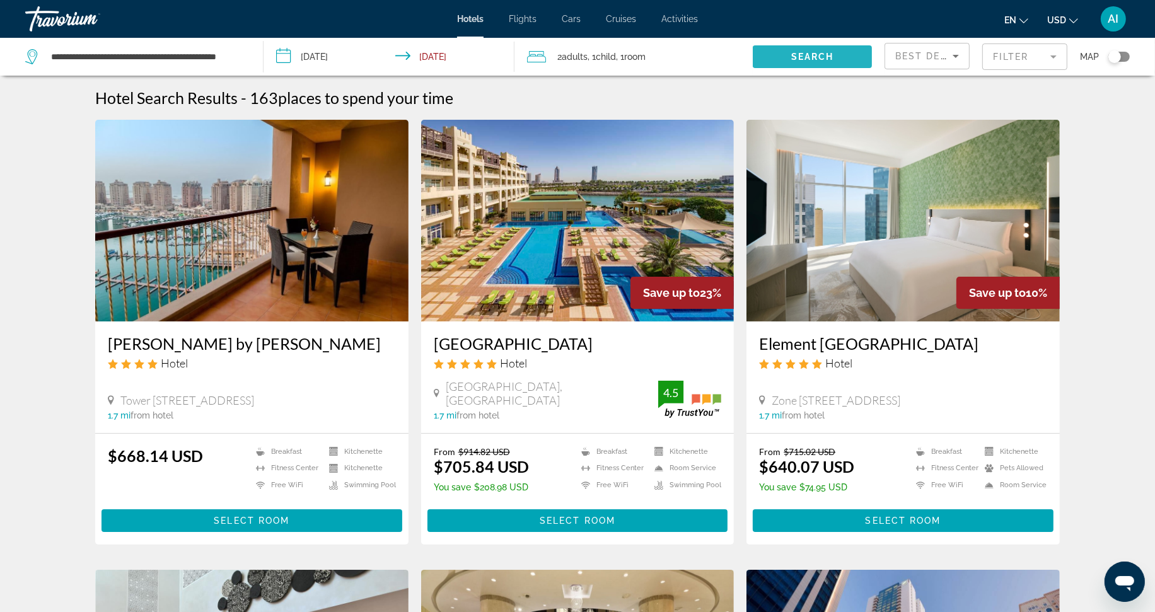
click at [820, 54] on span "Search" at bounding box center [812, 57] width 43 height 10
click at [821, 55] on span "Search" at bounding box center [812, 57] width 43 height 10
click at [828, 54] on span "Search" at bounding box center [812, 57] width 43 height 10
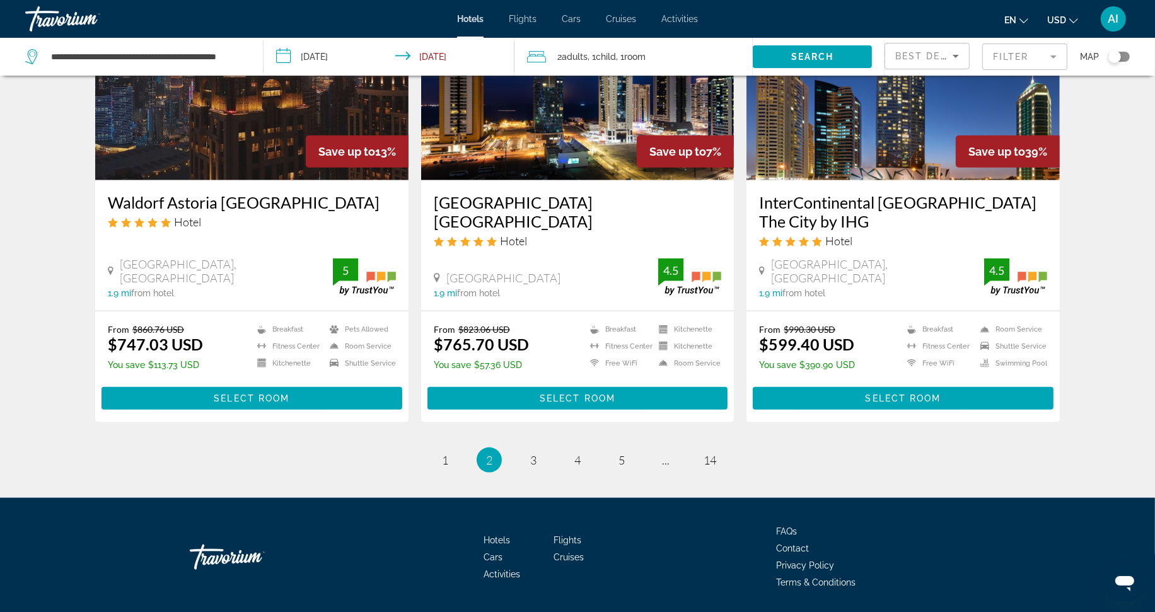
scroll to position [1548, 0]
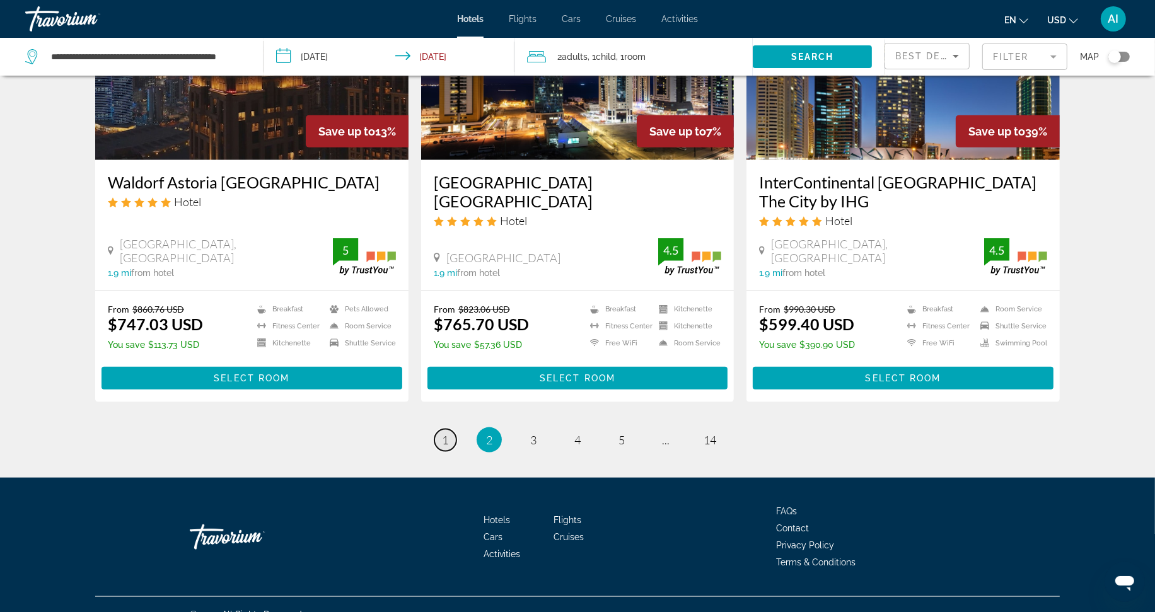
click at [444, 433] on span "1" at bounding box center [445, 440] width 6 height 14
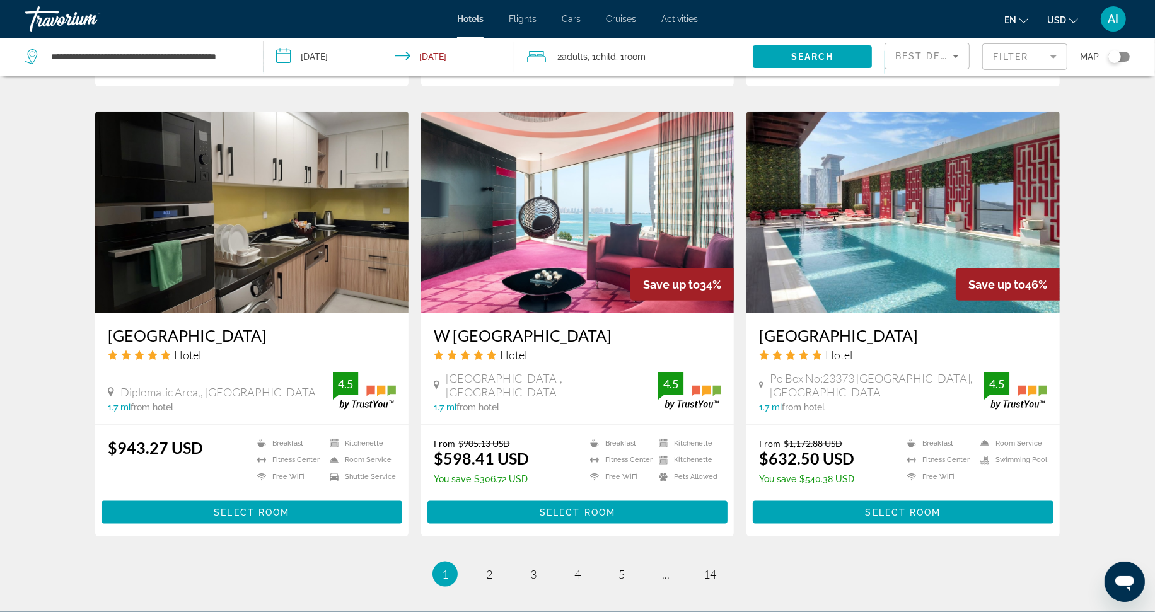
scroll to position [1471, 0]
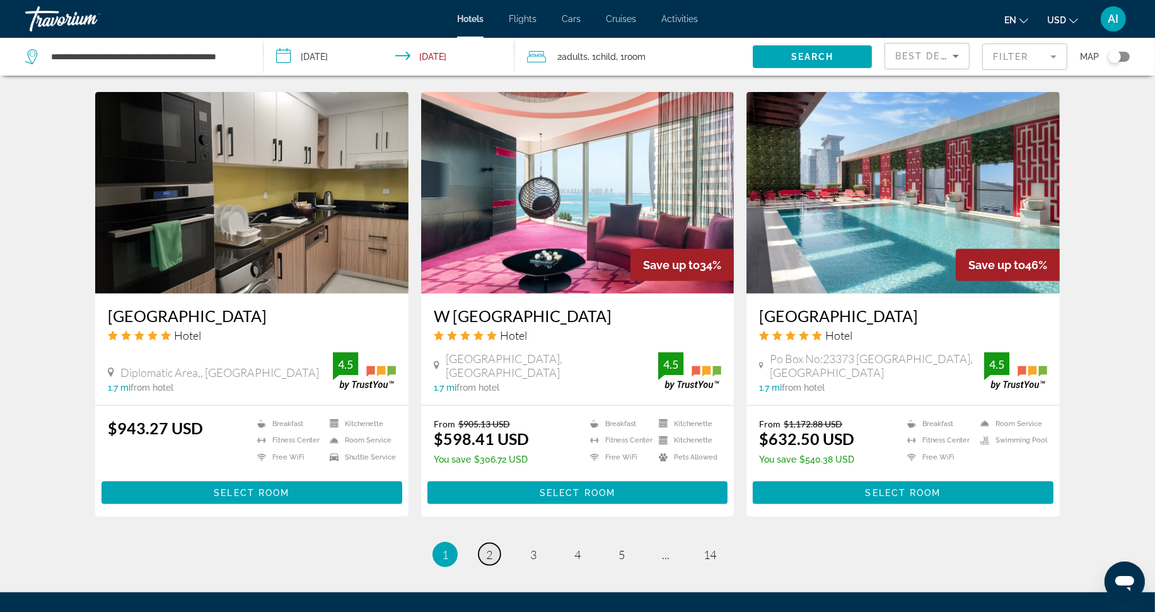
click at [492, 548] on span "2" at bounding box center [489, 555] width 6 height 14
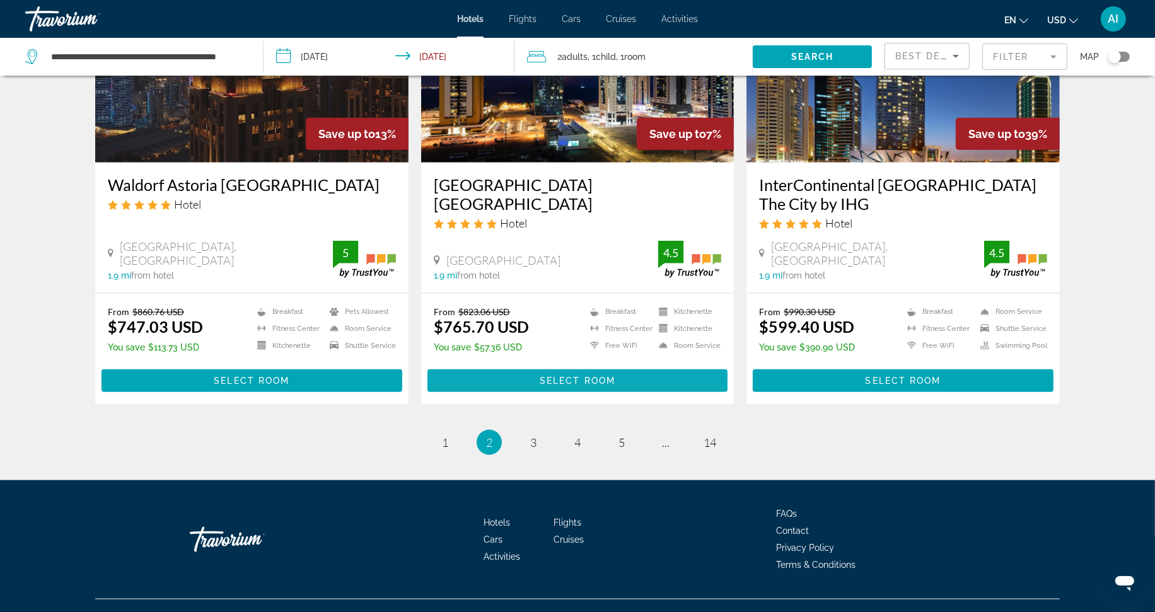
scroll to position [1548, 0]
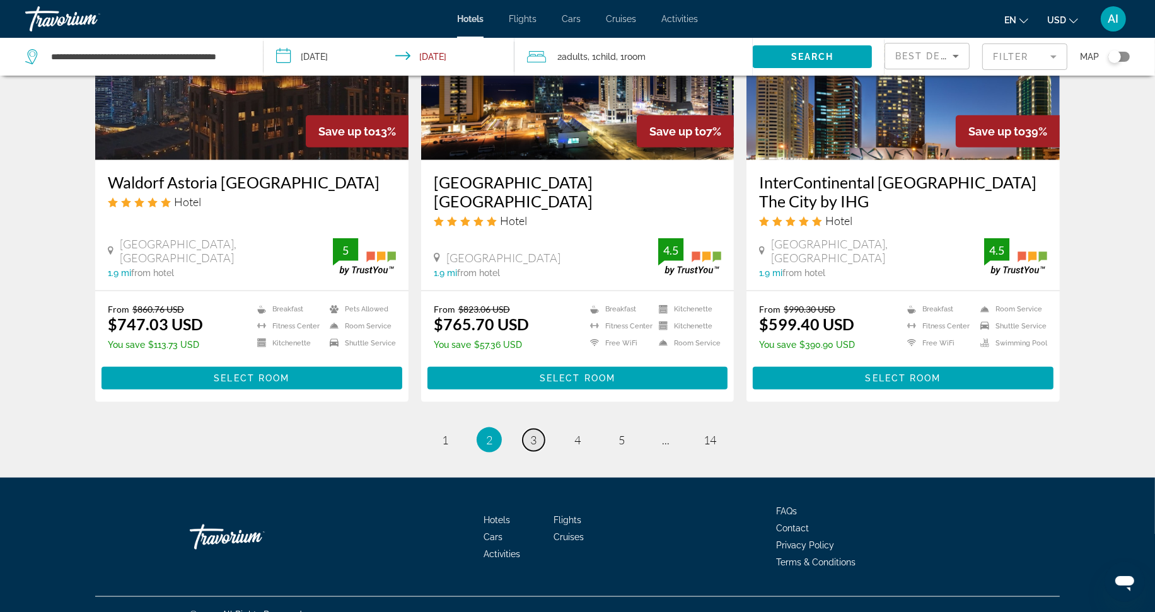
click at [537, 433] on span "3" at bounding box center [533, 440] width 6 height 14
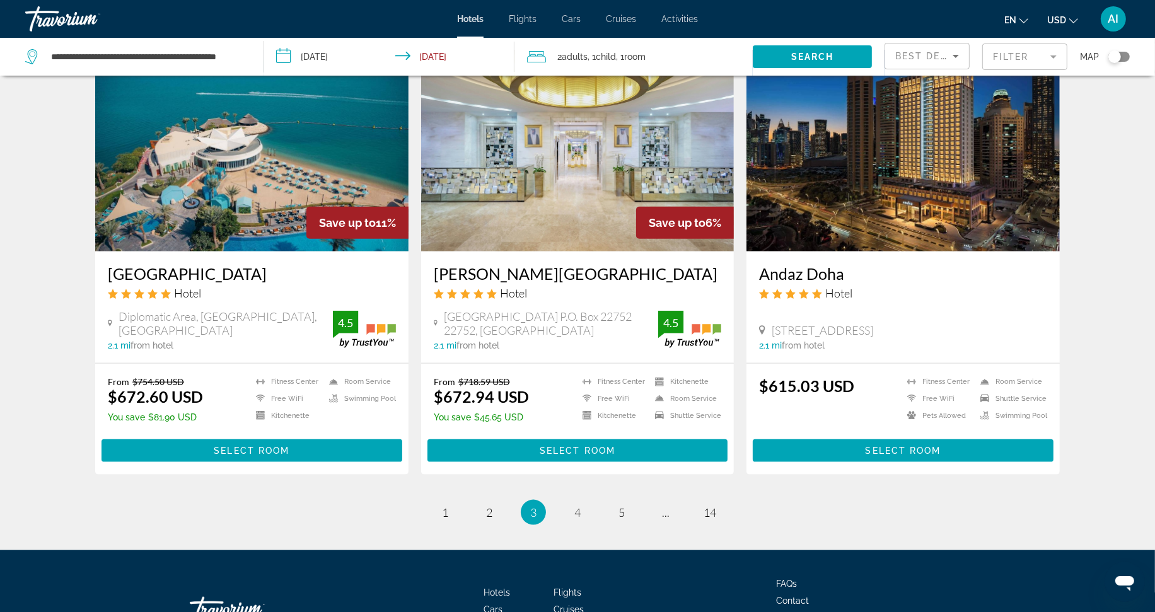
scroll to position [1530, 0]
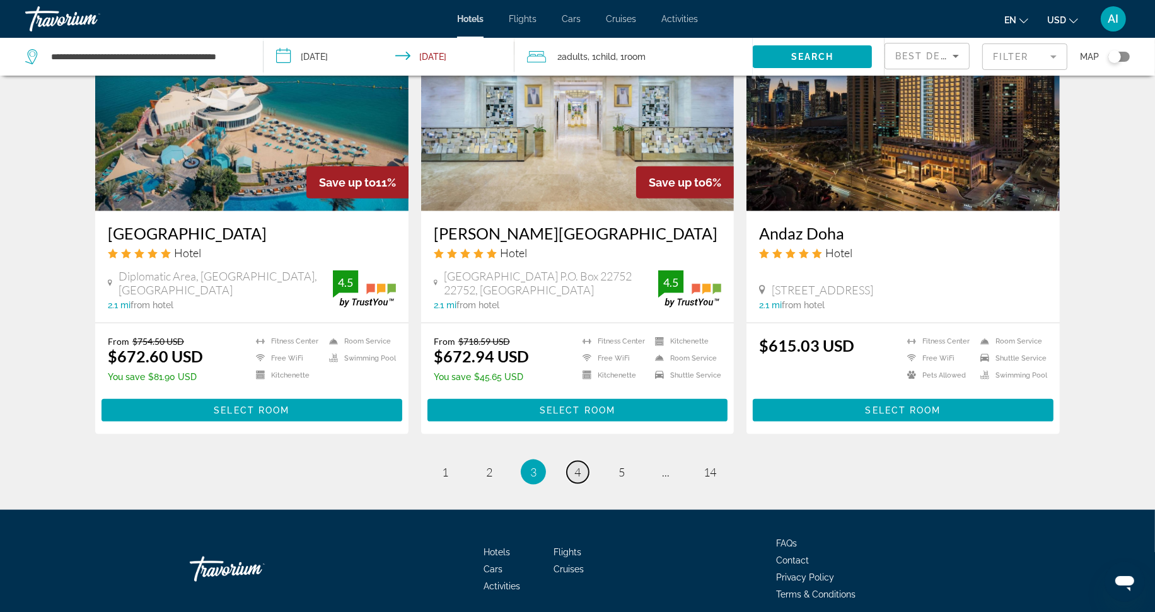
click at [579, 465] on span "4" at bounding box center [577, 472] width 6 height 14
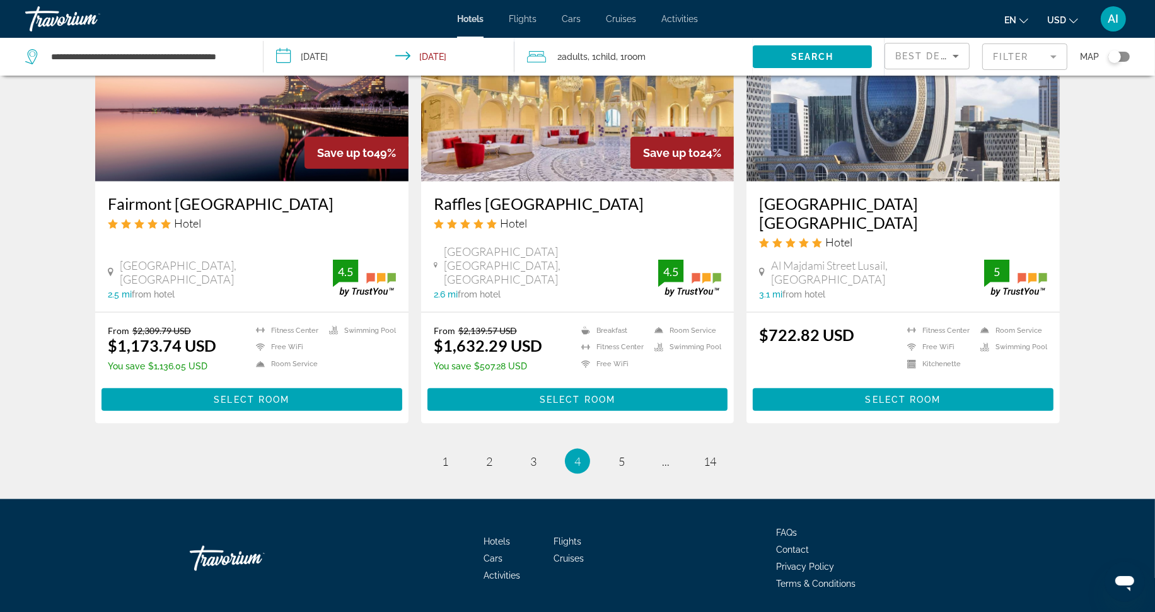
scroll to position [1511, 0]
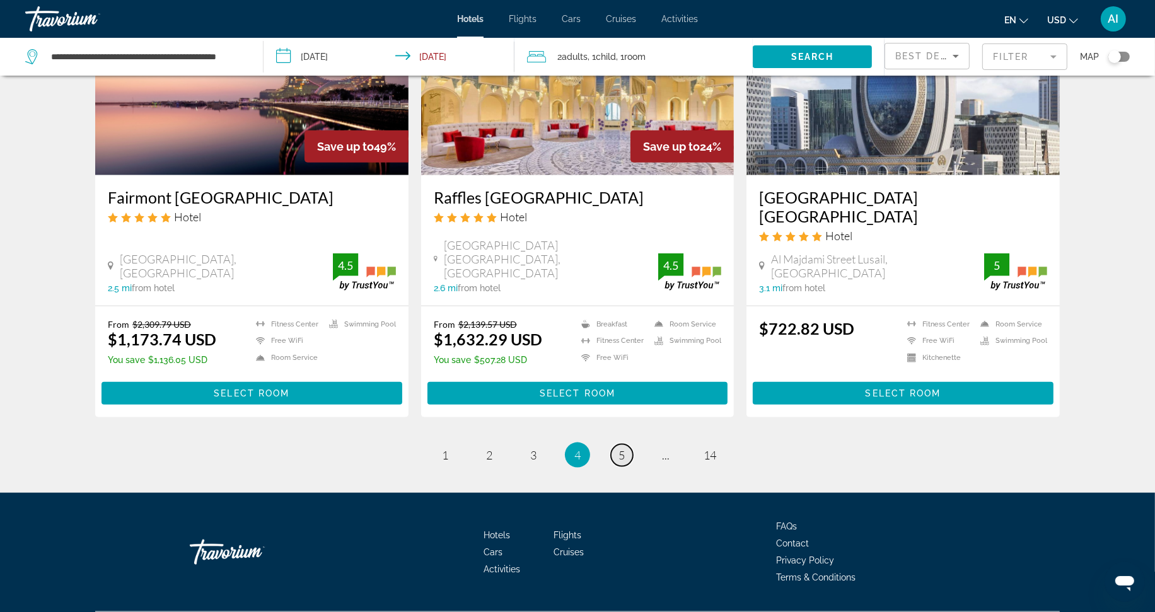
click at [621, 448] on span "5" at bounding box center [621, 455] width 6 height 14
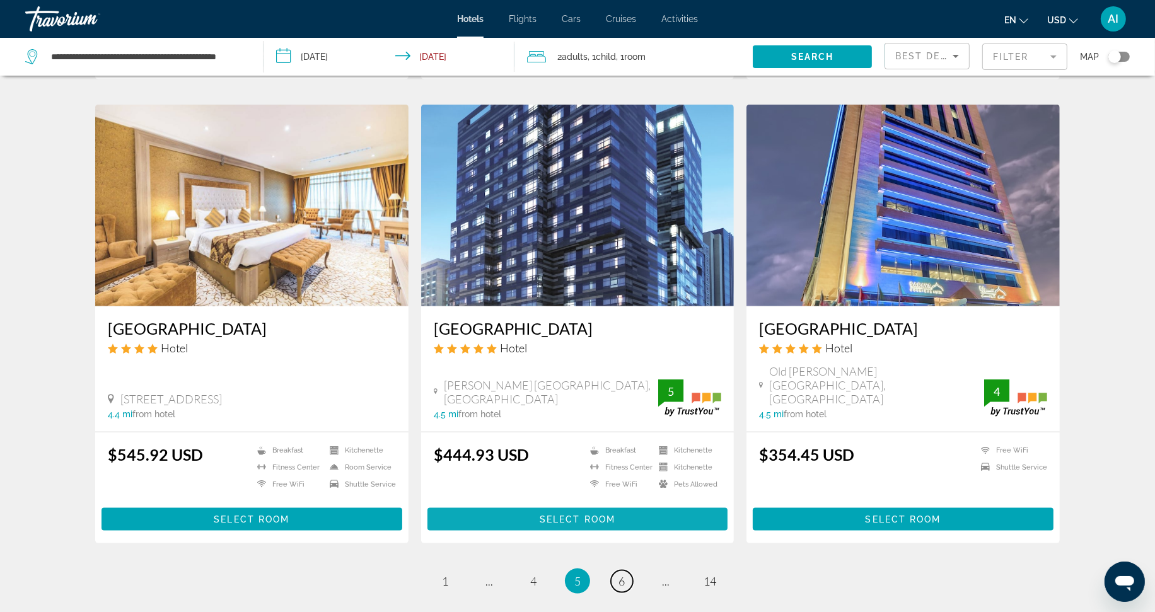
scroll to position [1526, 0]
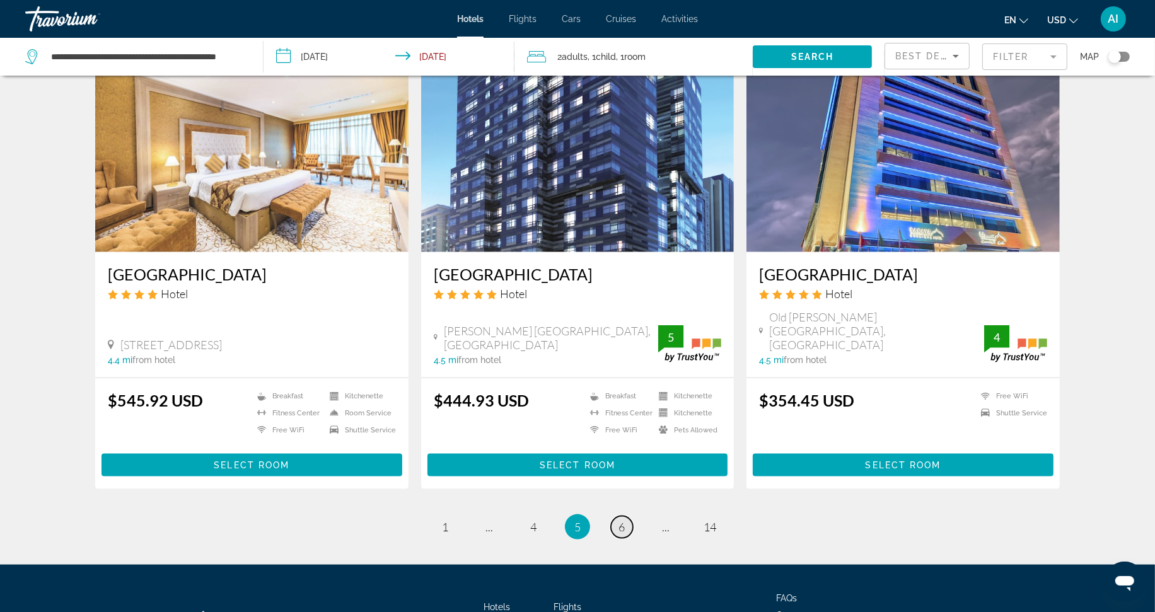
click at [622, 520] on span "6" at bounding box center [621, 527] width 6 height 14
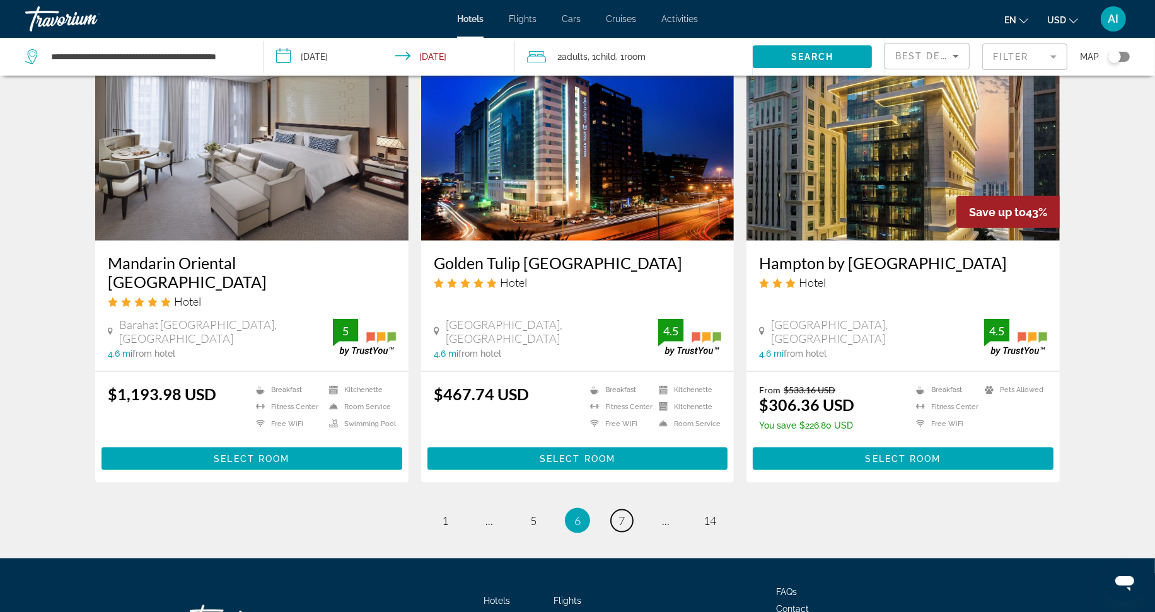
scroll to position [1530, 0]
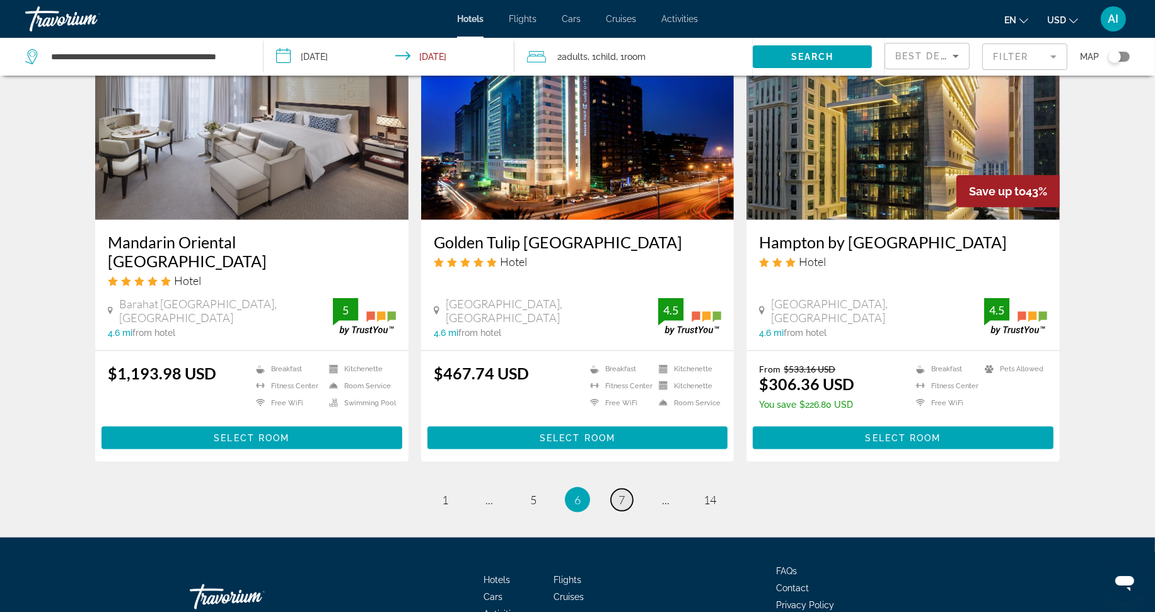
click at [620, 493] on span "7" at bounding box center [621, 500] width 6 height 14
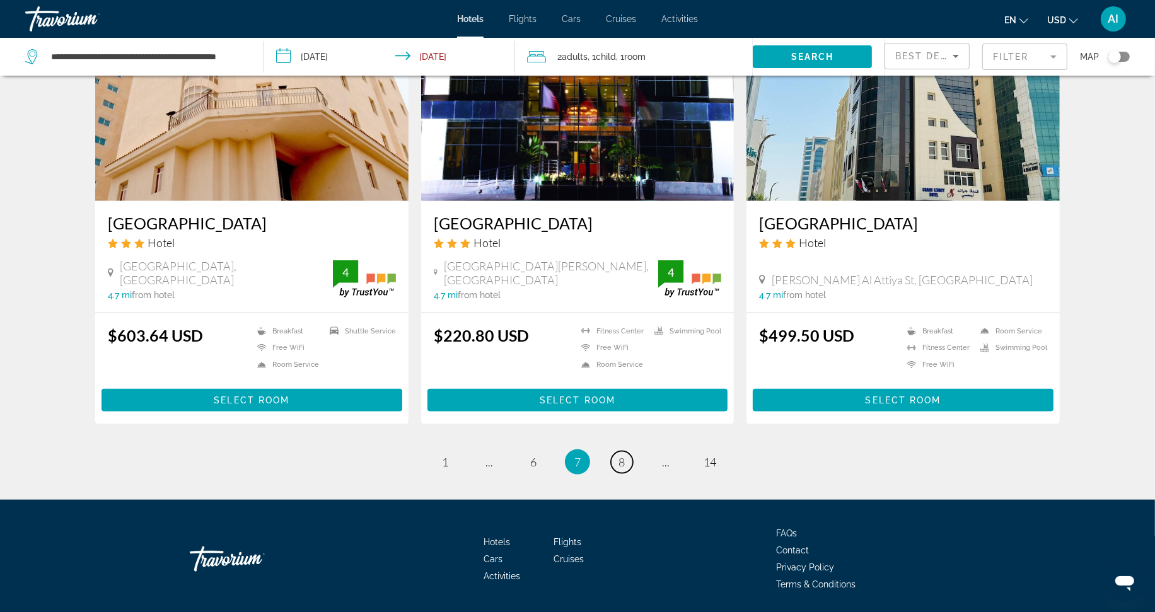
scroll to position [1553, 0]
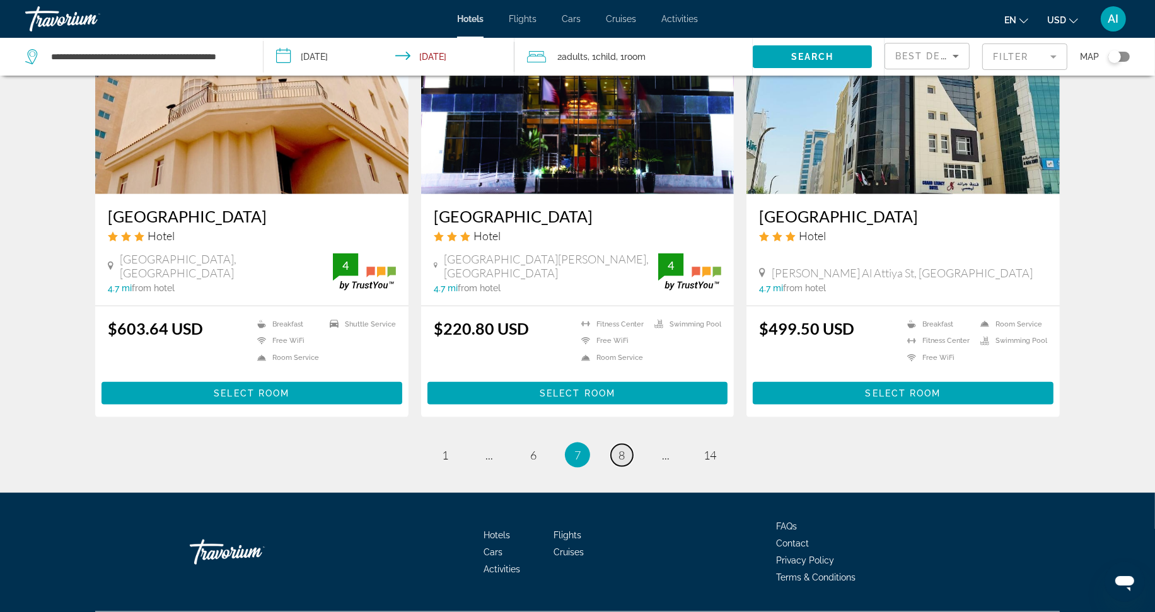
click at [615, 444] on link "page 8" at bounding box center [622, 455] width 22 height 22
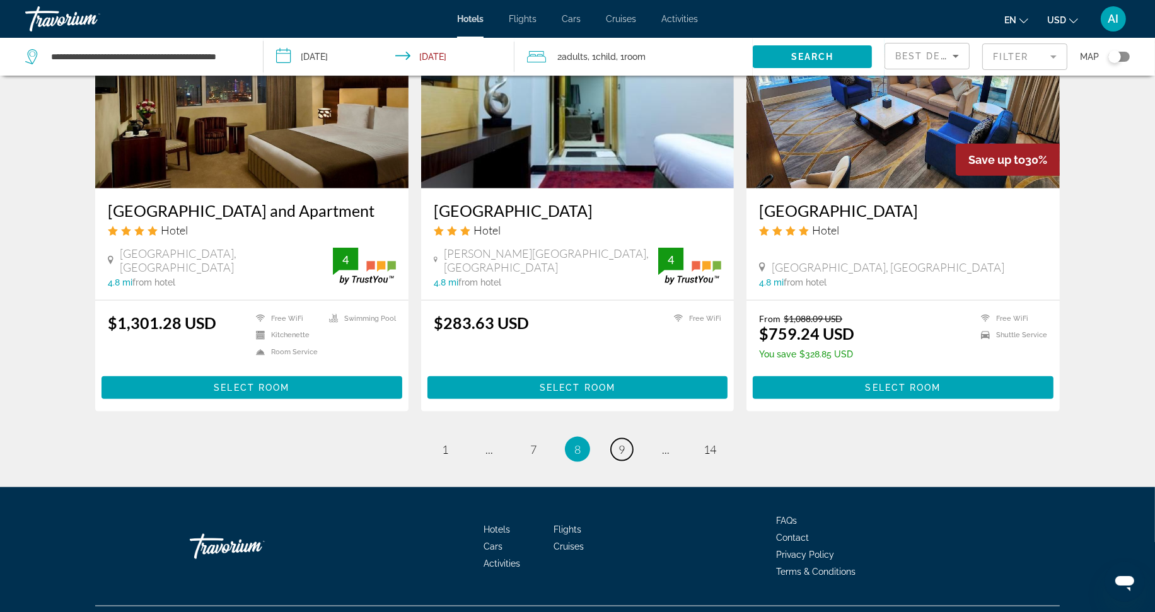
scroll to position [1541, 0]
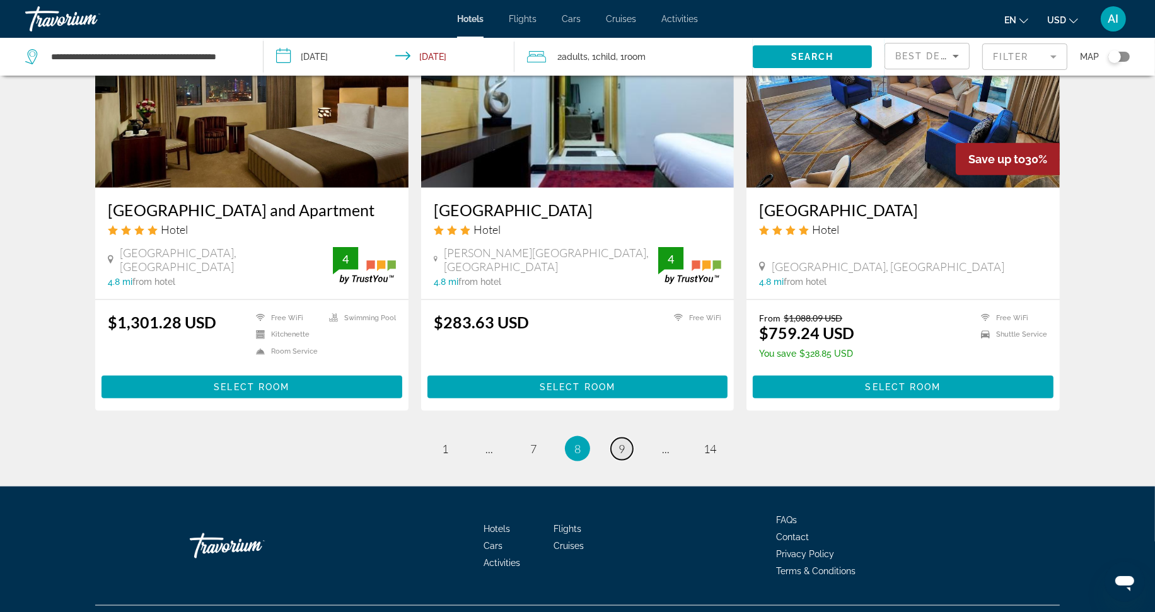
click at [626, 438] on link "page 9" at bounding box center [622, 449] width 22 height 22
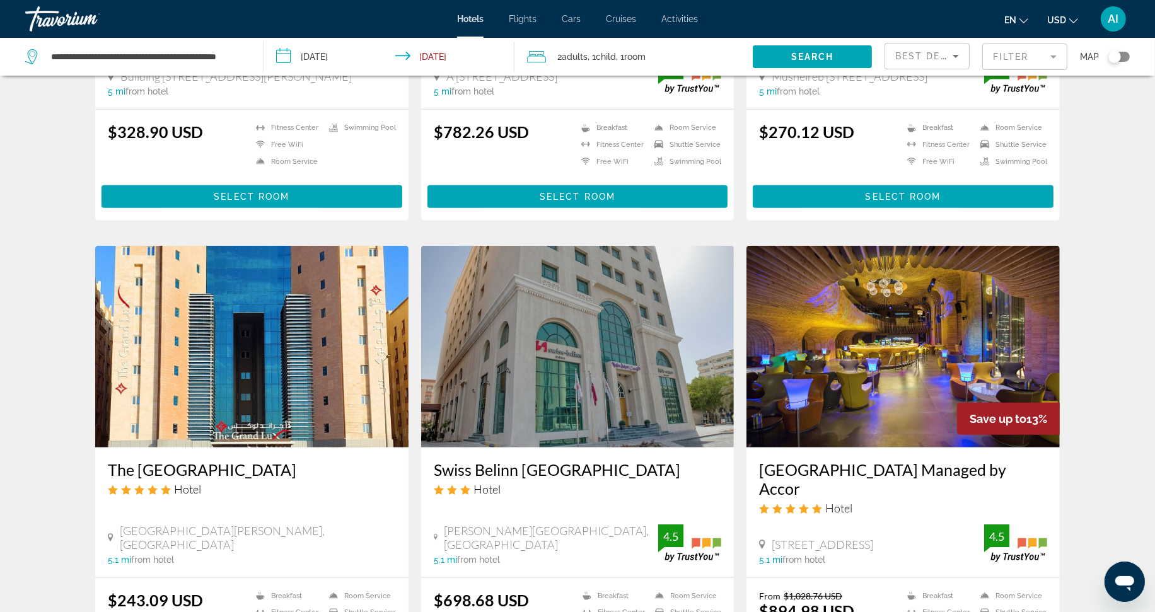
scroll to position [1516, 0]
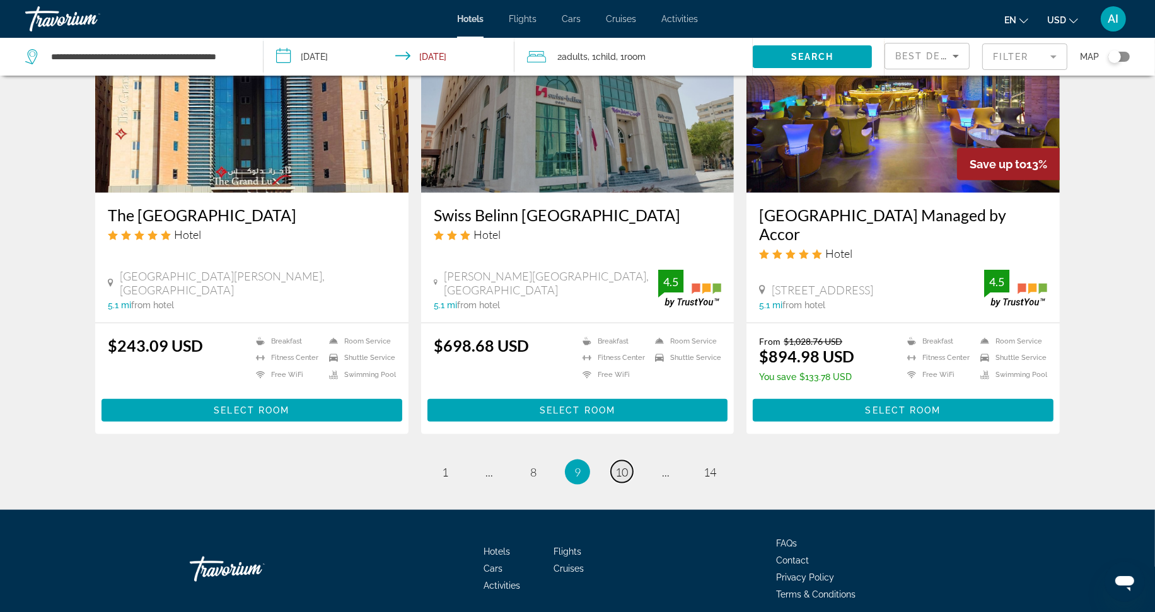
click at [624, 465] on span "10" at bounding box center [621, 472] width 13 height 14
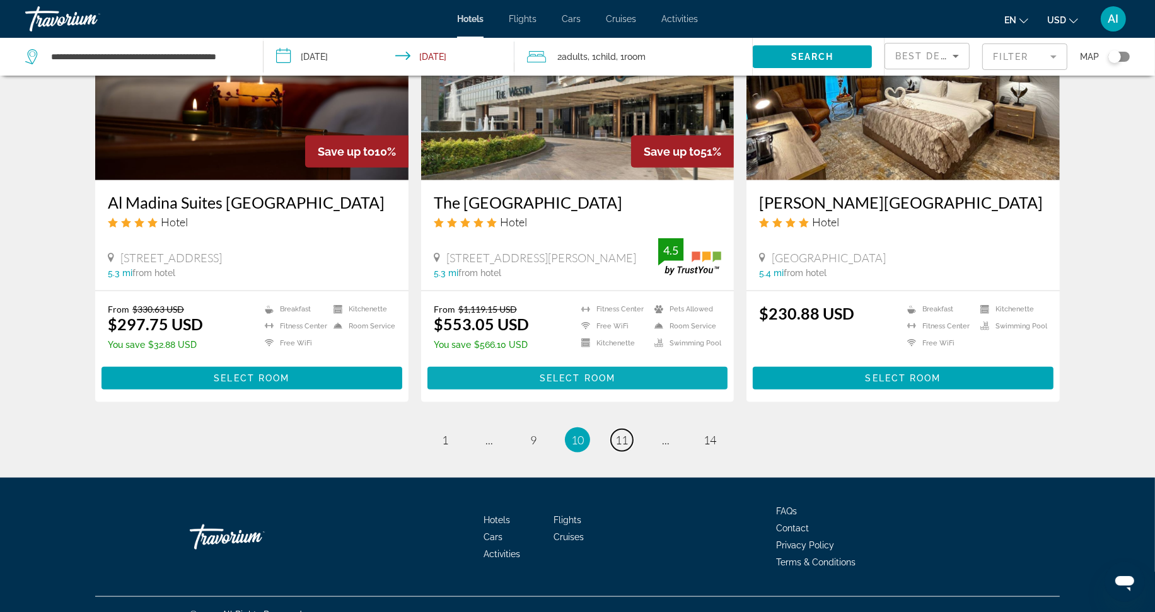
scroll to position [1511, 0]
